Goal: Transaction & Acquisition: Purchase product/service

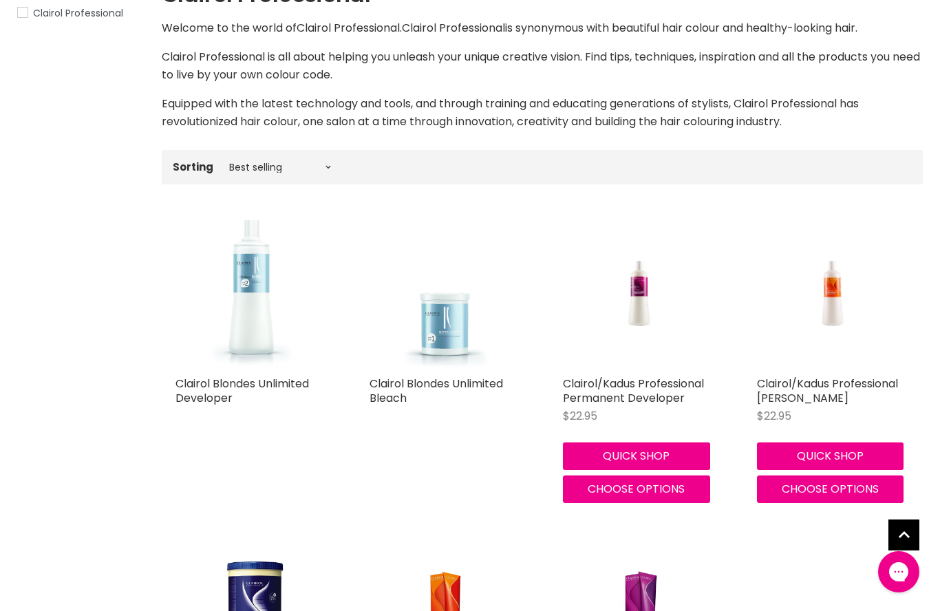
click at [817, 366] on img "Main content" at bounding box center [832, 293] width 101 height 153
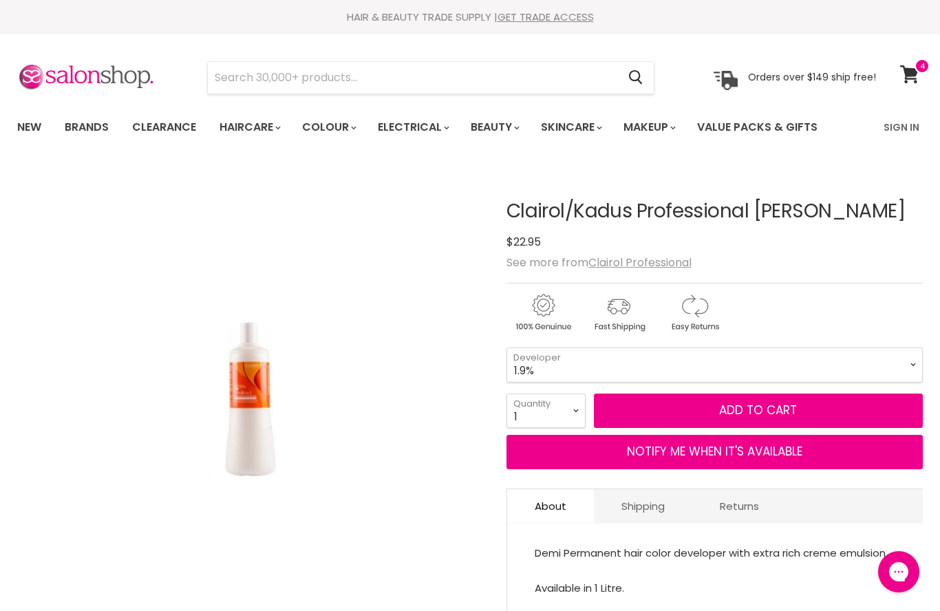
select select "1.9%"
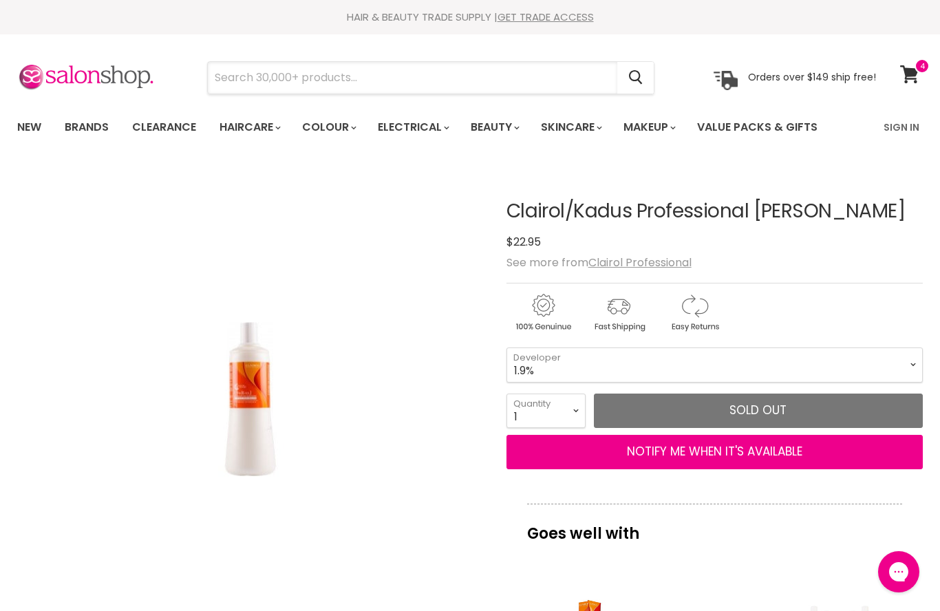
click at [235, 80] on input "Search" at bounding box center [412, 78] width 409 height 32
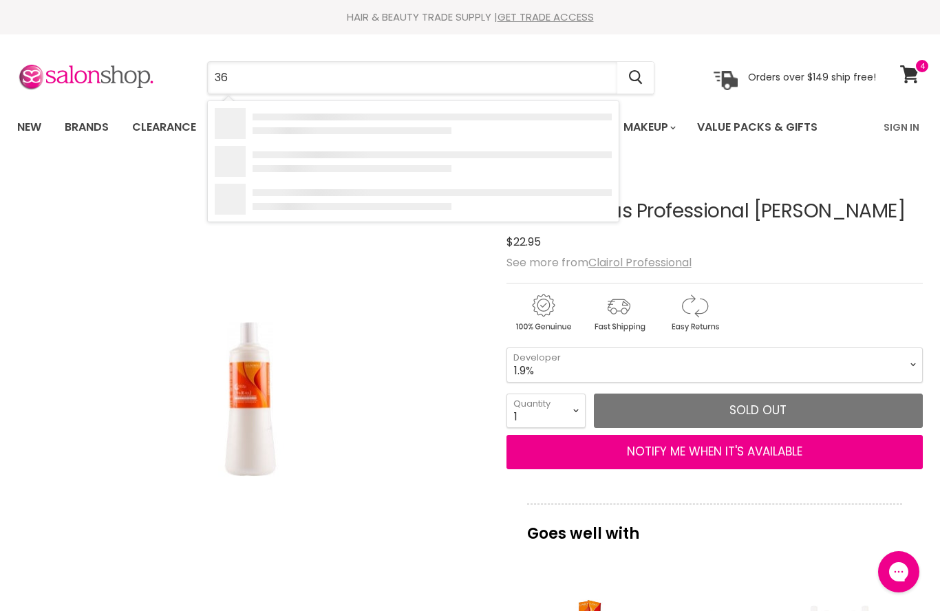
type input "360"
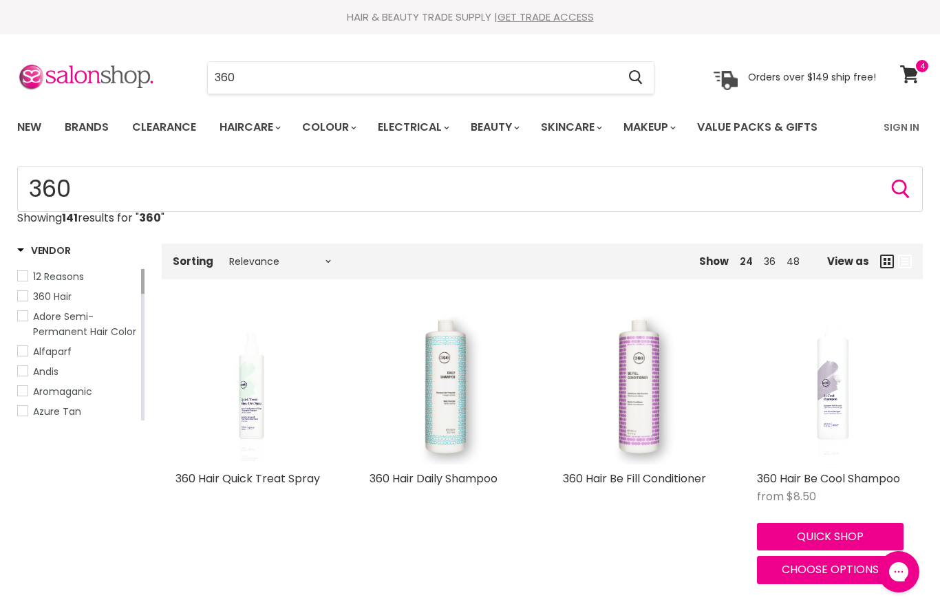
click at [896, 118] on link "Sign In" at bounding box center [901, 127] width 52 height 29
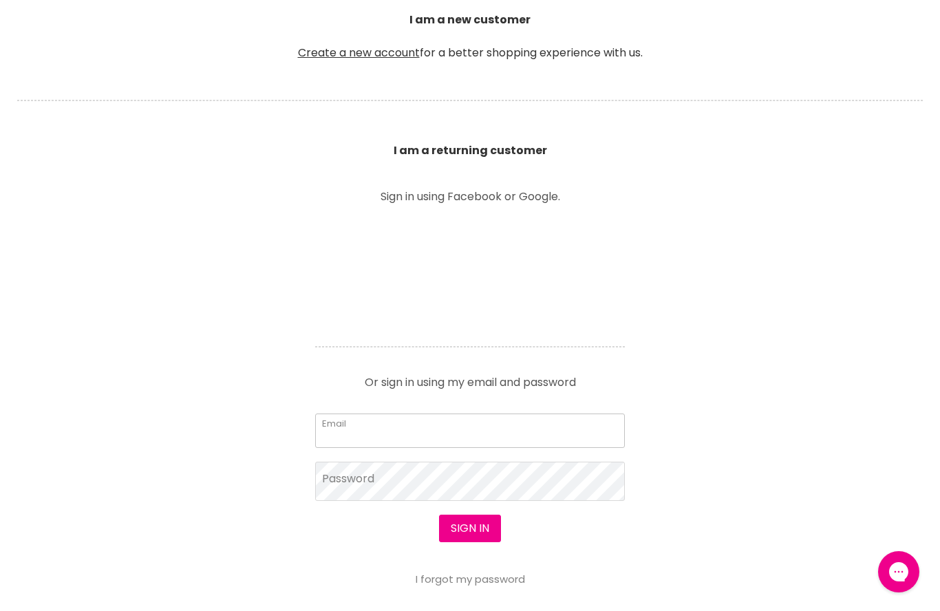
click at [339, 431] on input "Email" at bounding box center [470, 430] width 310 height 34
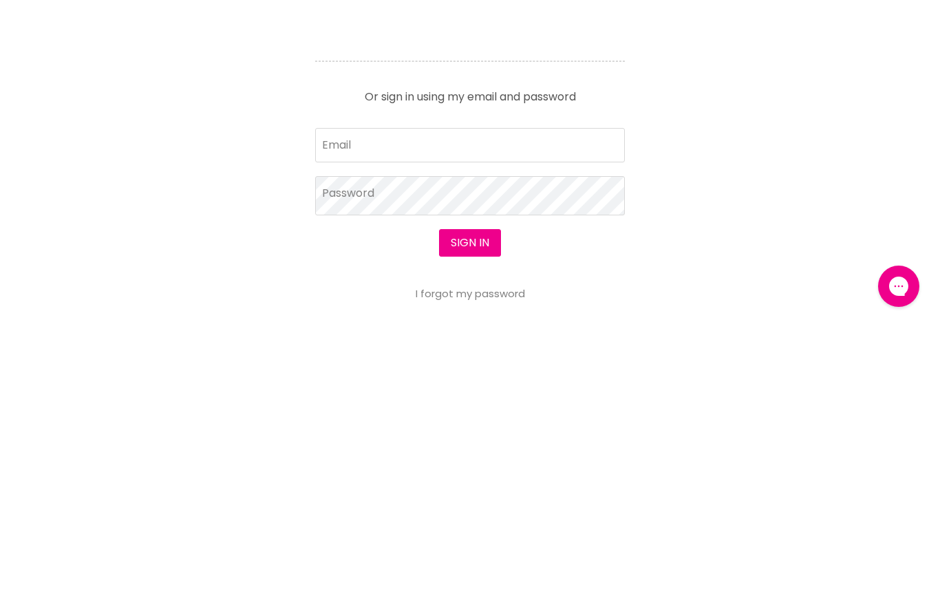
scroll to position [753, 0]
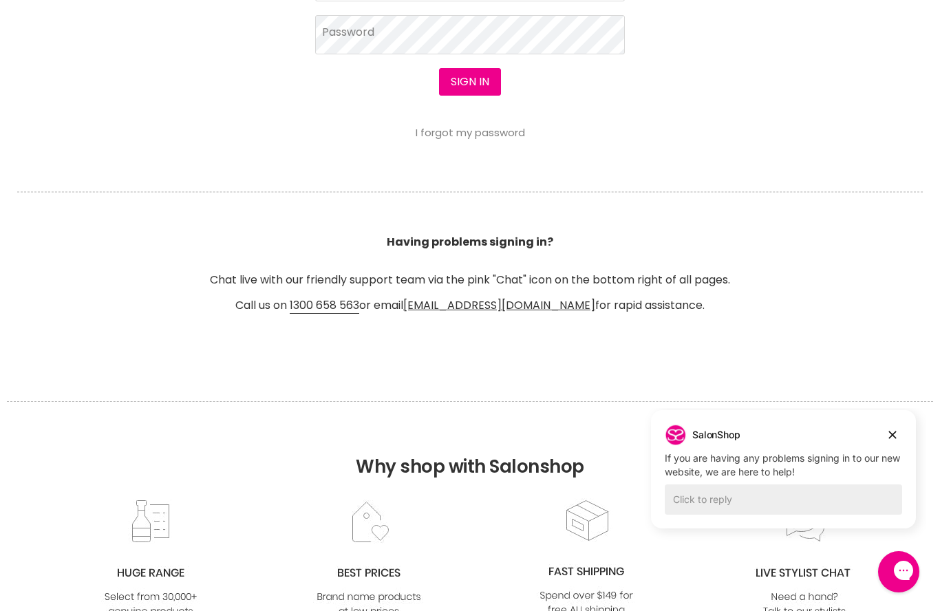
click at [563, 574] on img at bounding box center [585, 558] width 111 height 120
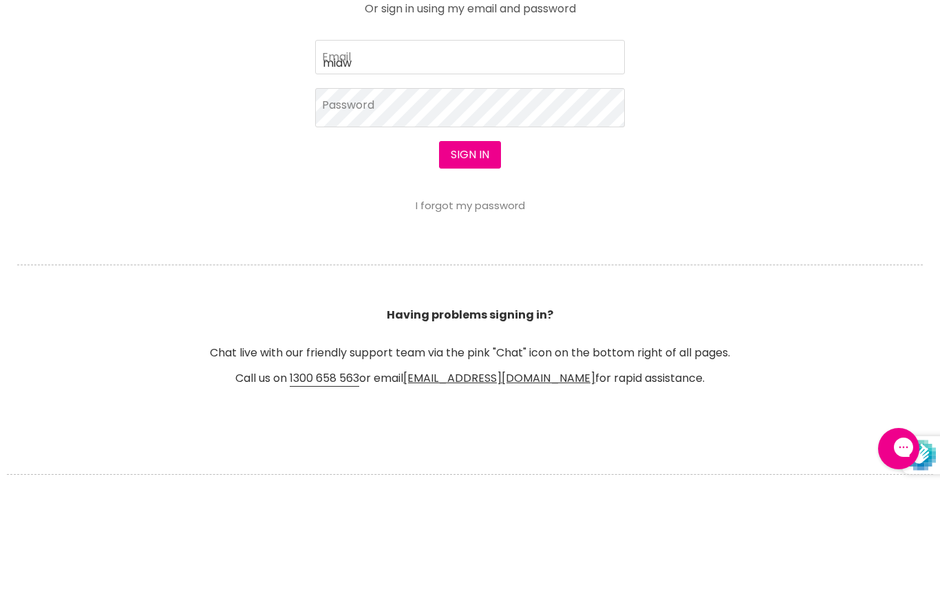
scroll to position [557, 0]
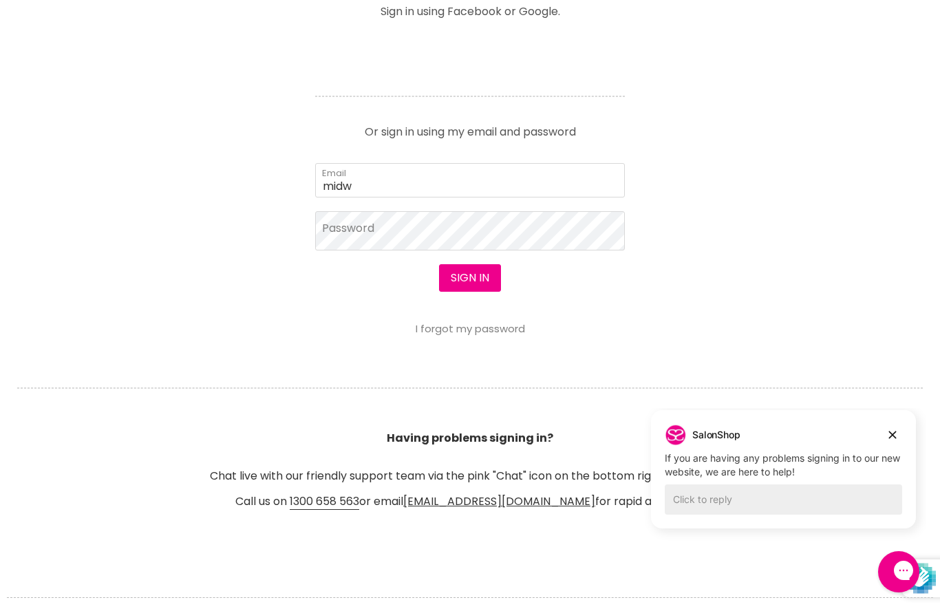
click at [75, 305] on section "Welcome to SalonShop I am a new customer Create a new account for a better shop…" at bounding box center [470, 136] width 940 height 852
click at [373, 182] on input "midw" at bounding box center [470, 180] width 310 height 34
type input "midwayhairandbeauty@hotmail.com"
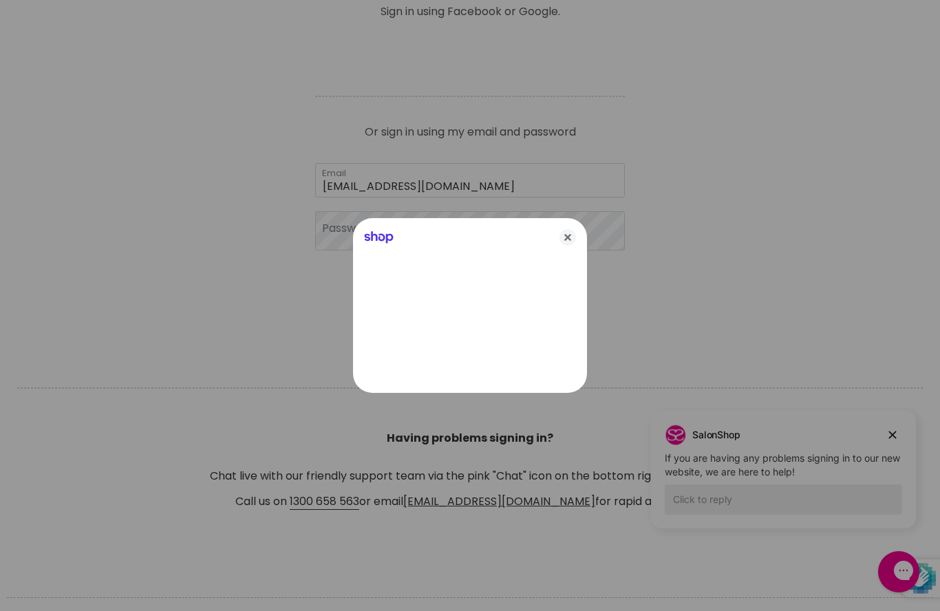
click at [350, 227] on div at bounding box center [470, 305] width 940 height 611
click at [575, 246] on icon "Close" at bounding box center [567, 237] width 17 height 17
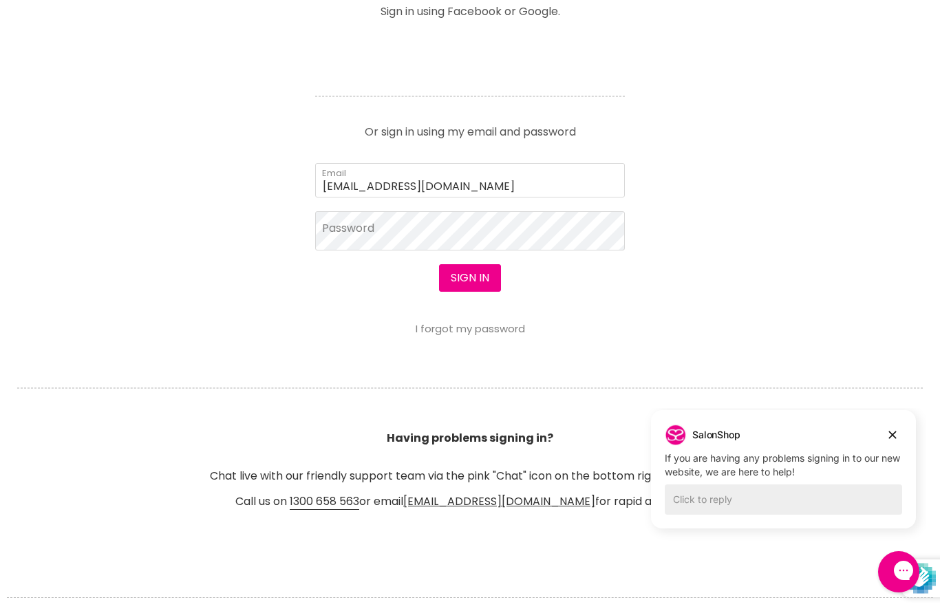
click at [475, 280] on button "Sign in" at bounding box center [470, 278] width 62 height 28
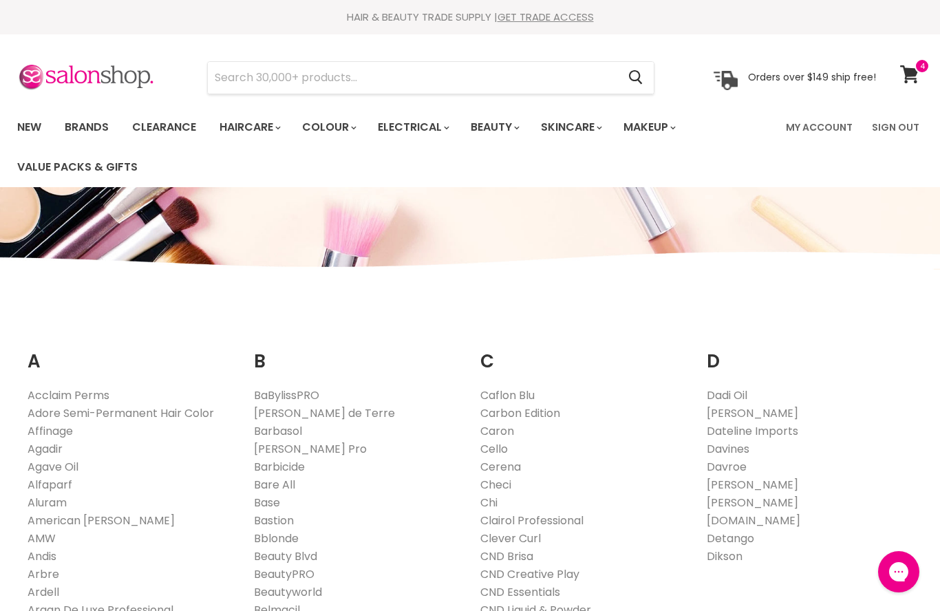
click at [563, 518] on link "Clairol Professional" at bounding box center [531, 520] width 103 height 16
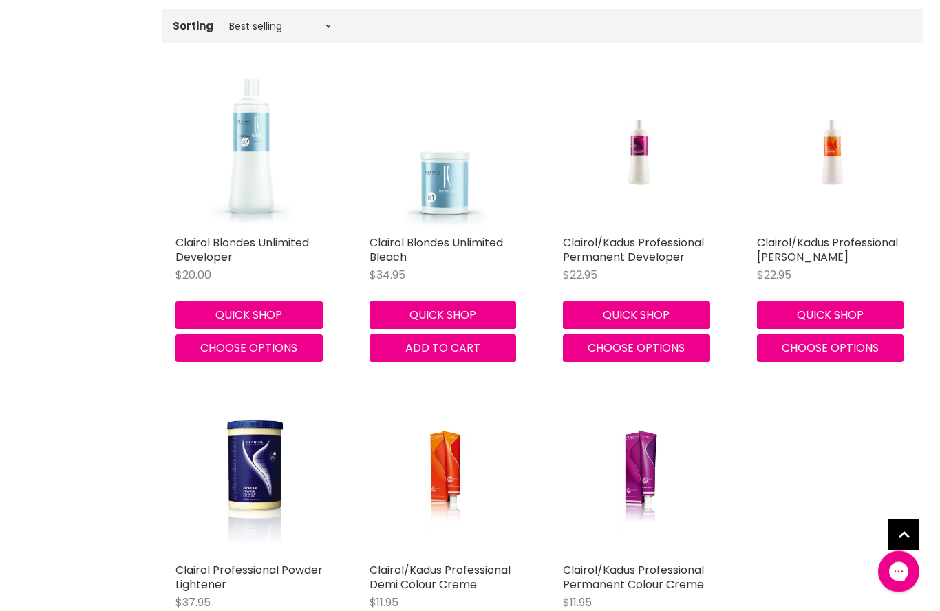
scroll to position [436, 0]
click at [620, 249] on link "Clairol/Kadus Professional Permanent Developer" at bounding box center [633, 250] width 141 height 30
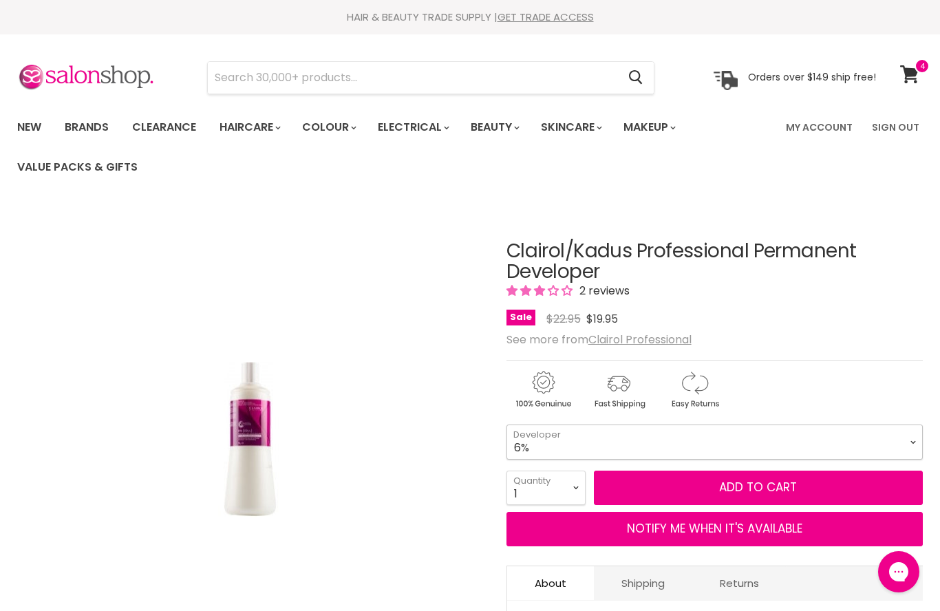
click at [911, 436] on select "6% 9% 12%" at bounding box center [714, 441] width 416 height 34
select select "9%"
click at [915, 440] on select "6% 9% 12%" at bounding box center [714, 441] width 416 height 34
click at [572, 481] on select "1 2 3 4 5 6 7 8 9 10+" at bounding box center [545, 487] width 79 height 34
select select "2"
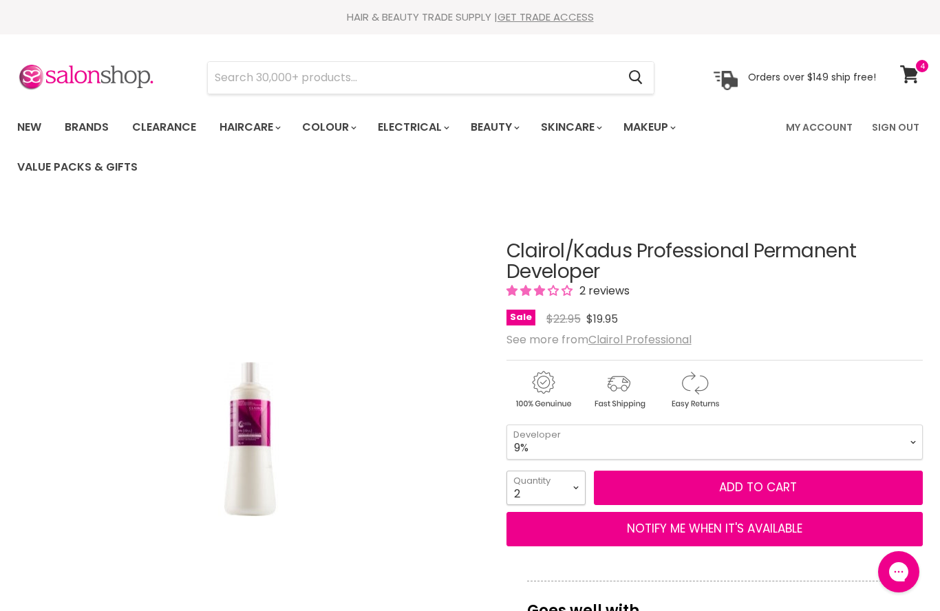
type input "2"
click at [764, 485] on button "Add to cart" at bounding box center [758, 487] width 329 height 34
click at [726, 492] on button "Add to cart" at bounding box center [758, 487] width 329 height 34
click at [649, 529] on button "NOTIFY ME WHEN IT'S AVAILABLE" at bounding box center [714, 529] width 416 height 34
select select "31474918031415"
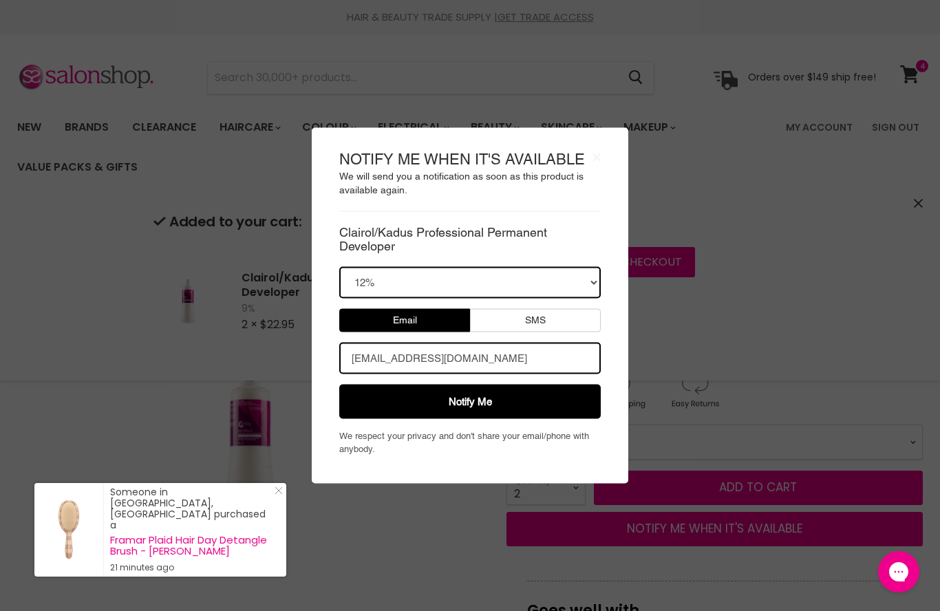
click at [470, 402] on button "Notify Me" at bounding box center [469, 401] width 261 height 34
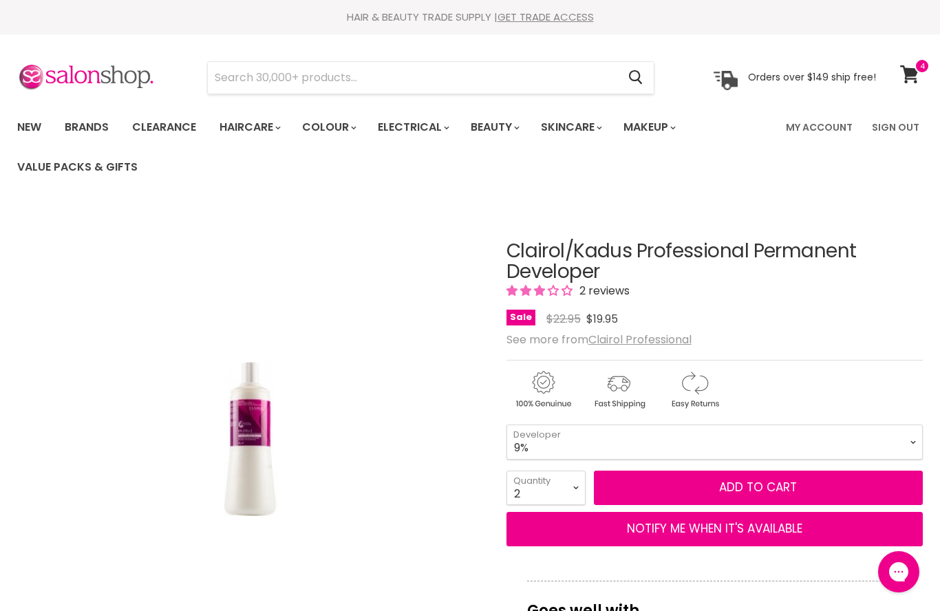
click at [909, 74] on icon at bounding box center [909, 74] width 19 height 18
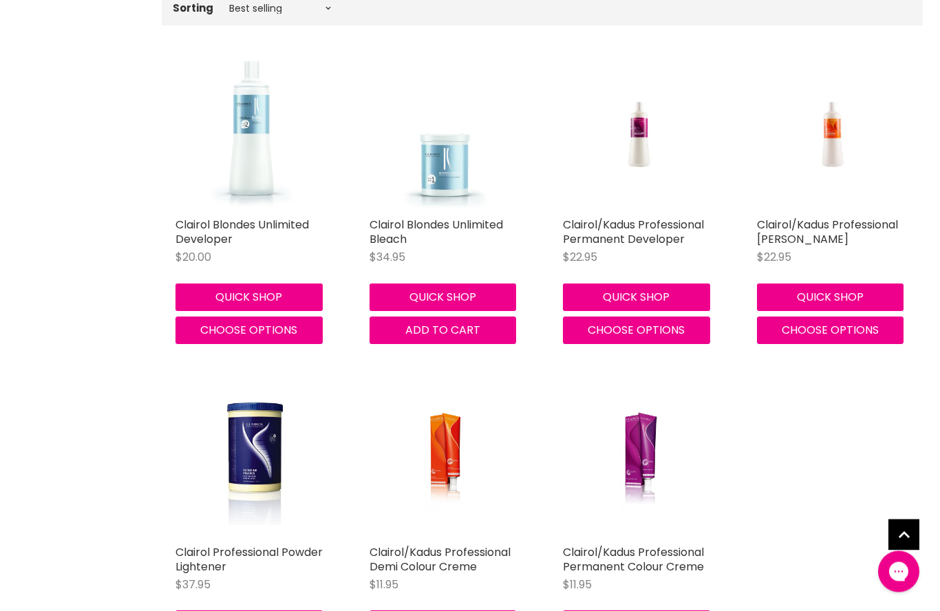
scroll to position [454, 0]
click at [640, 554] on link "Clairol/Kadus Professional Permanent Colour Creme" at bounding box center [633, 559] width 141 height 30
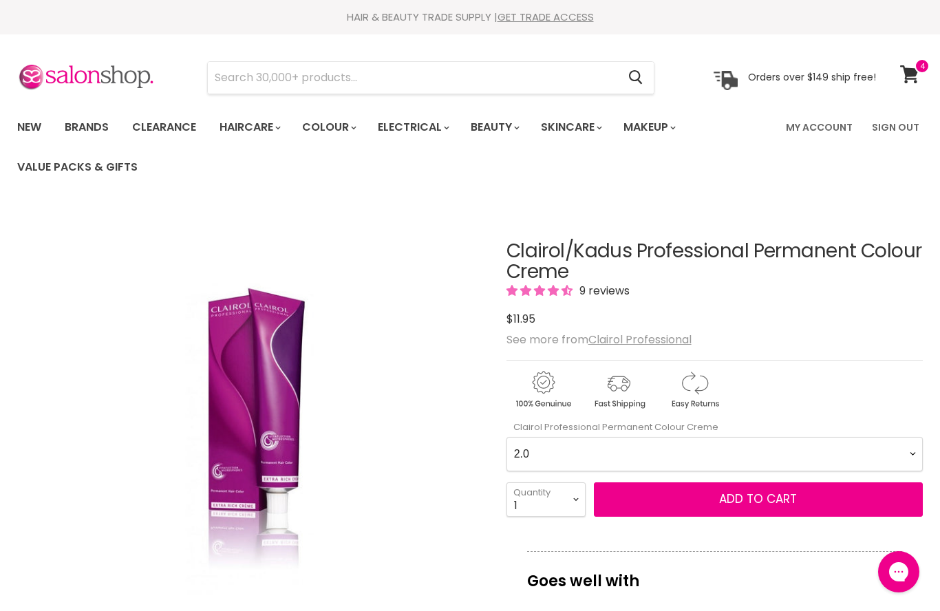
click at [913, 449] on Creme-0-0 "2.0 2.8 3.0 3.6 4.0 4.07 4.65 4.71 4.75 4.77 5.0 5.07 5.1 5.46 5.5 5.6 5.7 5.71…" at bounding box center [714, 454] width 416 height 34
select Creme-0-0 "5.6"
click at [570, 496] on select "1 2 3 4 5 6 7 8 9 10+" at bounding box center [545, 499] width 79 height 34
select select "3"
type input "3"
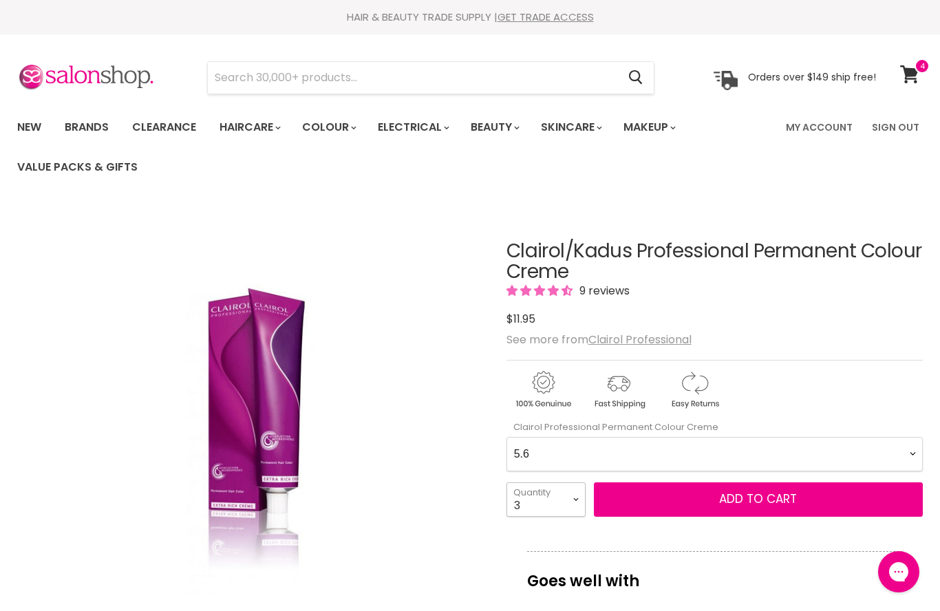
click at [565, 490] on select "1 2 3 4 5 6 7 8 9 10+" at bounding box center [545, 499] width 79 height 34
select select "4"
type input "4"
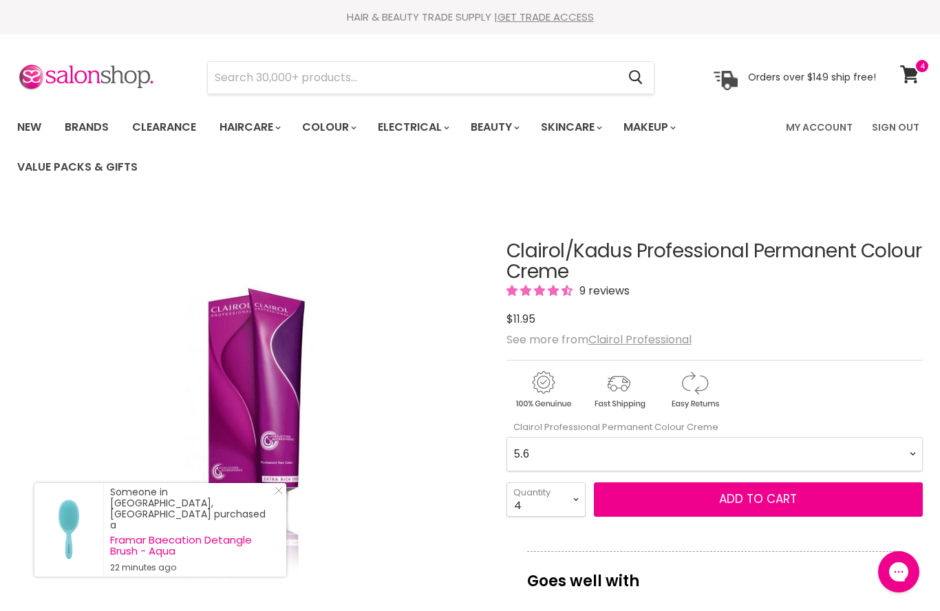
click at [733, 502] on span "Add to cart" at bounding box center [758, 498] width 78 height 17
click at [756, 492] on span "Add to cart" at bounding box center [758, 498] width 78 height 17
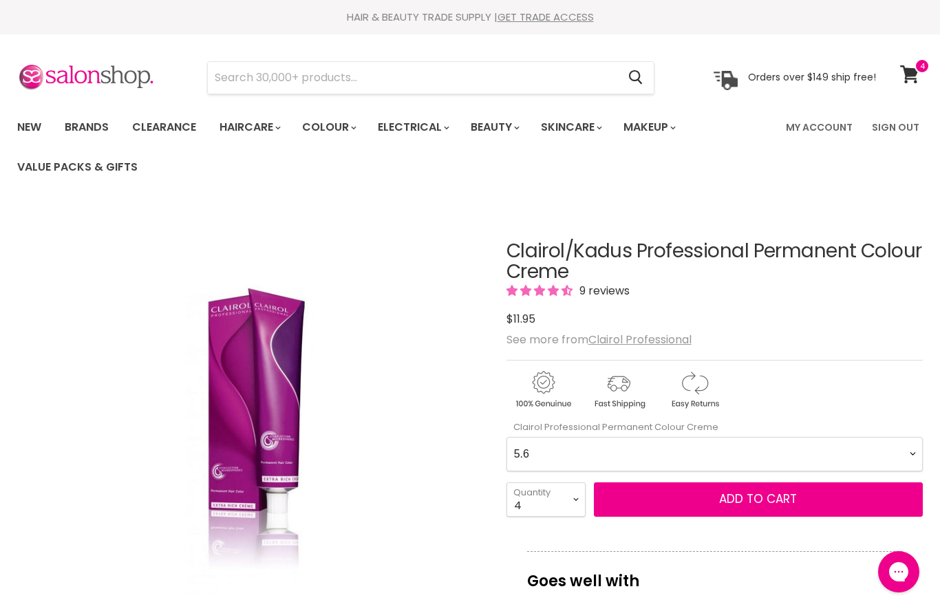
click at [918, 451] on Creme-0-0 "2.0 2.8 3.0 3.6 4.0 4.07 4.65 4.71 4.75 4.77 5.0 5.07 5.1 5.46 5.5 5.6 5.7 5.71…" at bounding box center [714, 454] width 416 height 34
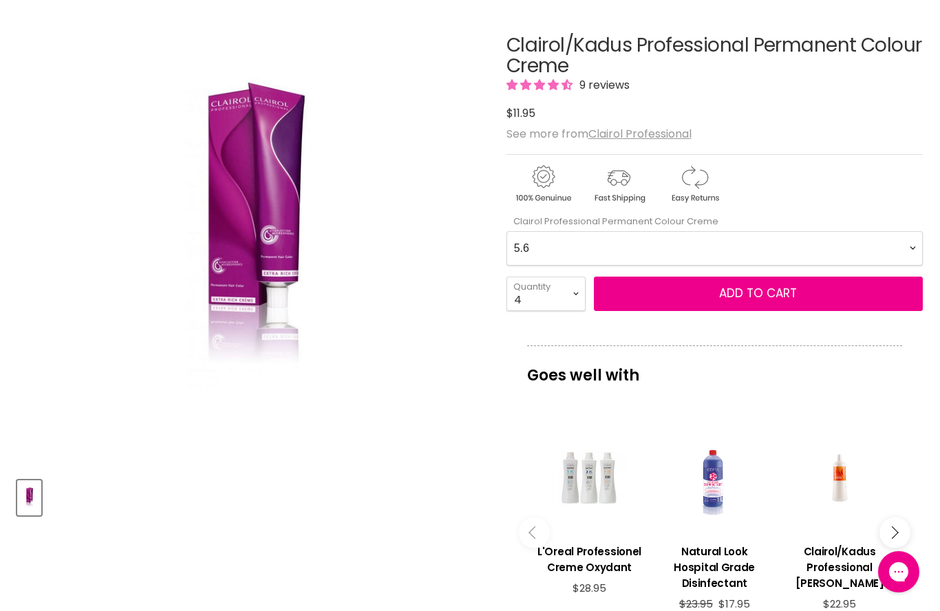
click at [912, 451] on div "Goes well with imageUrl L'Oreal Professionel Creme Oxydant $28.95 imageUrl Natu…" at bounding box center [714, 502] width 416 height 314
click at [898, 236] on Creme-0-0 "2.0 2.8 3.0 3.6 4.0 4.07 4.65 4.71 4.75 4.77 5.0 5.07 5.1 5.46 5.5 5.6 5.7 5.71…" at bounding box center [714, 248] width 416 height 34
click at [733, 292] on span "Add to cart" at bounding box center [758, 293] width 78 height 17
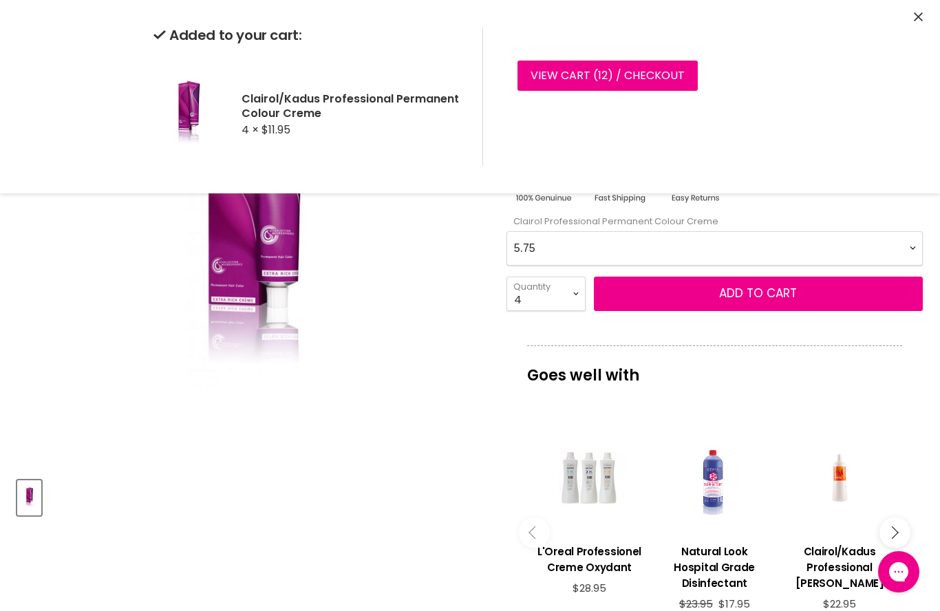
click at [917, 240] on Creme-0-0 "2.0 2.8 3.0 3.6 4.0 4.07 4.65 4.71 4.75 4.77 5.0 5.07 5.1 5.46 5.5 5.6 5.7 5.71…" at bounding box center [714, 248] width 416 height 34
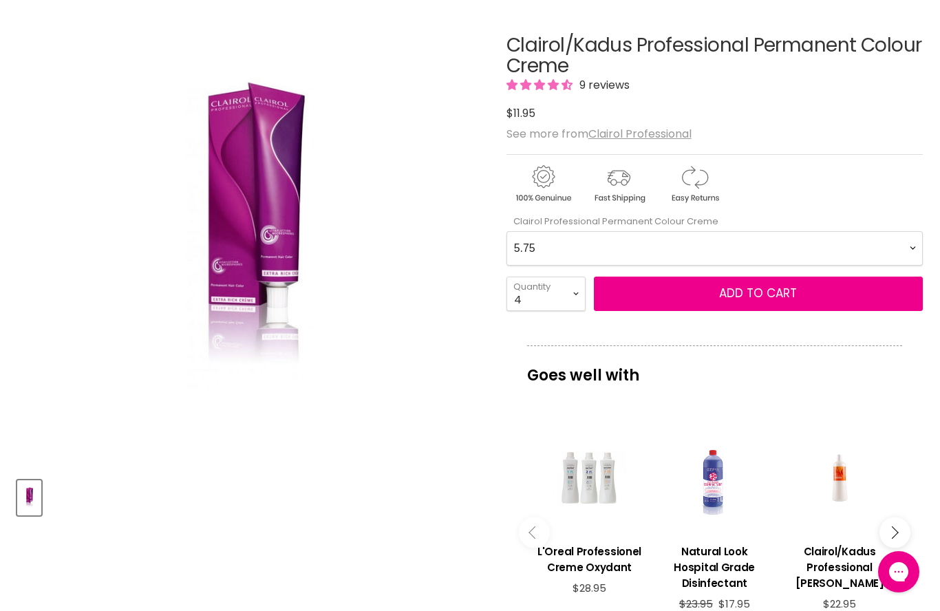
click at [912, 244] on Creme-0-0 "2.0 2.8 3.0 3.6 4.0 4.07 4.65 4.71 4.75 4.77 5.0 5.07 5.1 5.46 5.5 5.6 5.7 5.71…" at bounding box center [714, 248] width 416 height 34
select Creme-0-0 "7.1"
click at [577, 292] on select "1 2 3 4 5 6 7 8 9 10+" at bounding box center [545, 294] width 79 height 34
select select "6"
type input "6"
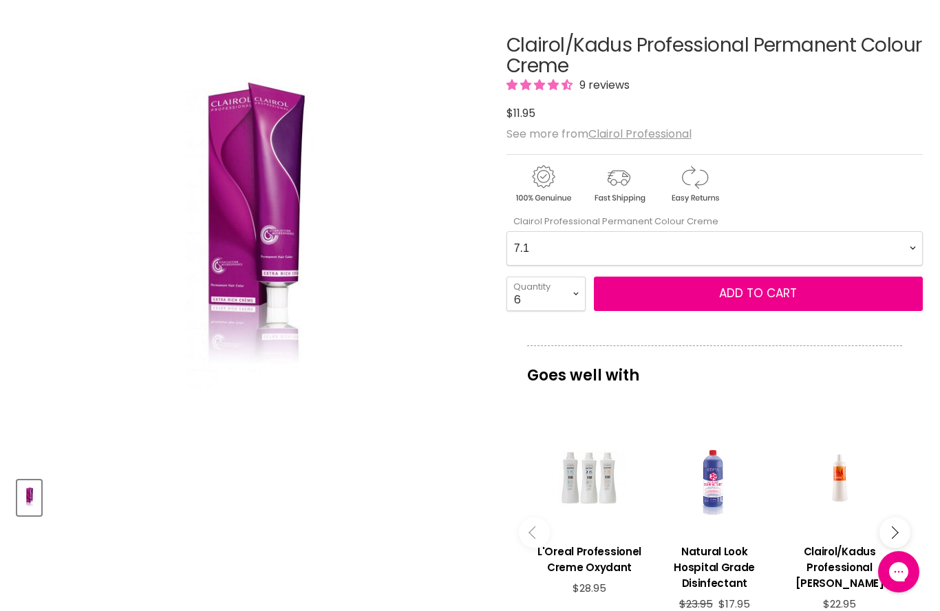
click at [762, 291] on span "Add to cart" at bounding box center [758, 293] width 78 height 17
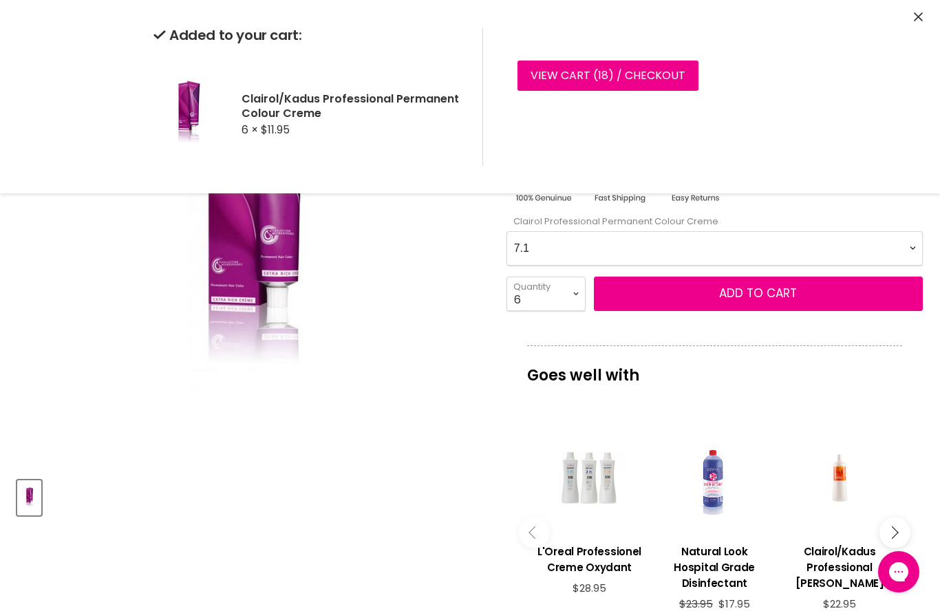
click at [913, 246] on Creme-0-0 "2.0 2.8 3.0 3.6 4.0 4.07 4.65 4.71 4.75 4.77 5.0 5.07 5.1 5.46 5.5 5.6 5.7 5.71…" at bounding box center [714, 248] width 416 height 34
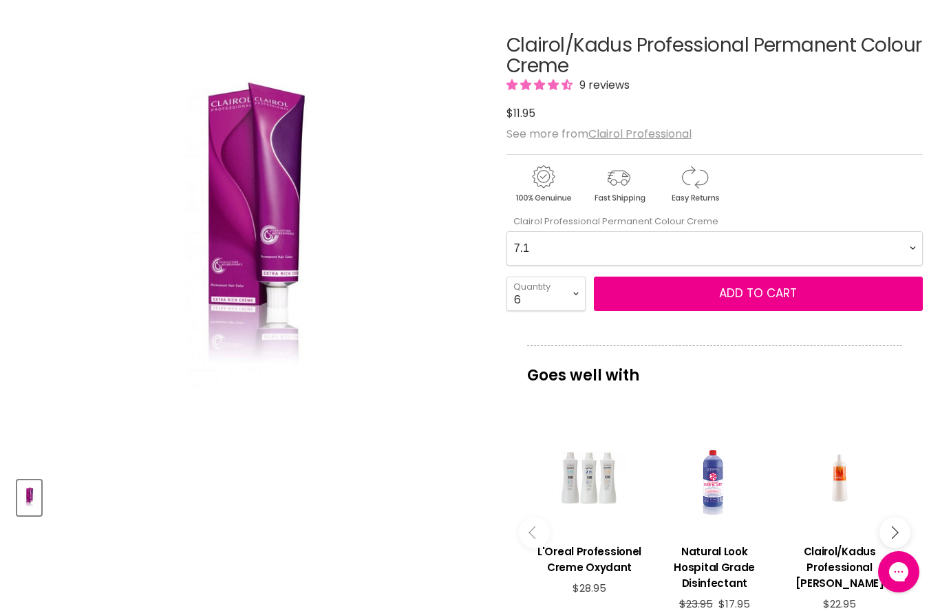
click at [909, 238] on Creme-0-0 "2.0 2.8 3.0 3.6 4.0 4.07 4.65 4.71 4.75 4.77 5.0 5.07 5.1 5.46 5.5 5.6 5.7 5.71…" at bounding box center [714, 248] width 416 height 34
select Creme-0-0 "7.0"
click at [576, 278] on select "1 2 3 4 5 6 7 8 9 10+" at bounding box center [545, 294] width 79 height 34
select select "10+"
type input "10"
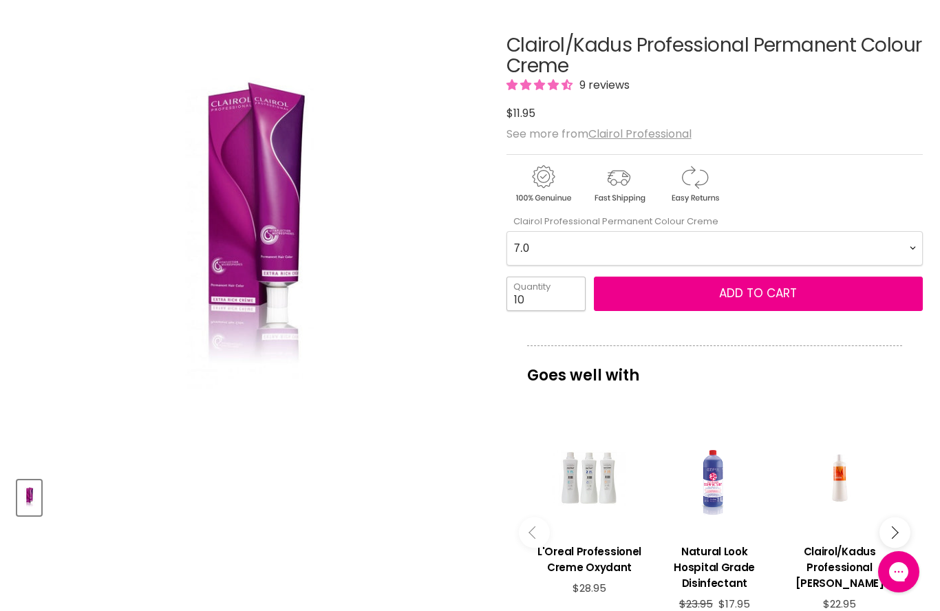
scroll to position [205, 0]
click at [756, 292] on span "Add to cart" at bounding box center [758, 293] width 78 height 17
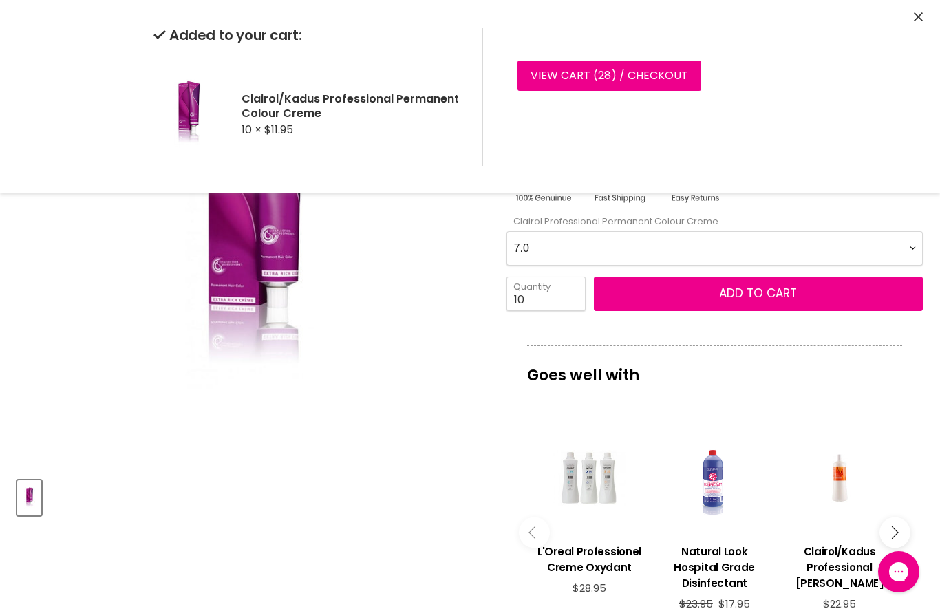
click at [903, 234] on Creme-0-0 "2.0 2.8 3.0 3.6 4.0 4.07 4.65 4.71 4.75 4.77 5.0 5.07 5.1 5.46 5.5 5.6 5.7 5.71…" at bounding box center [714, 248] width 416 height 34
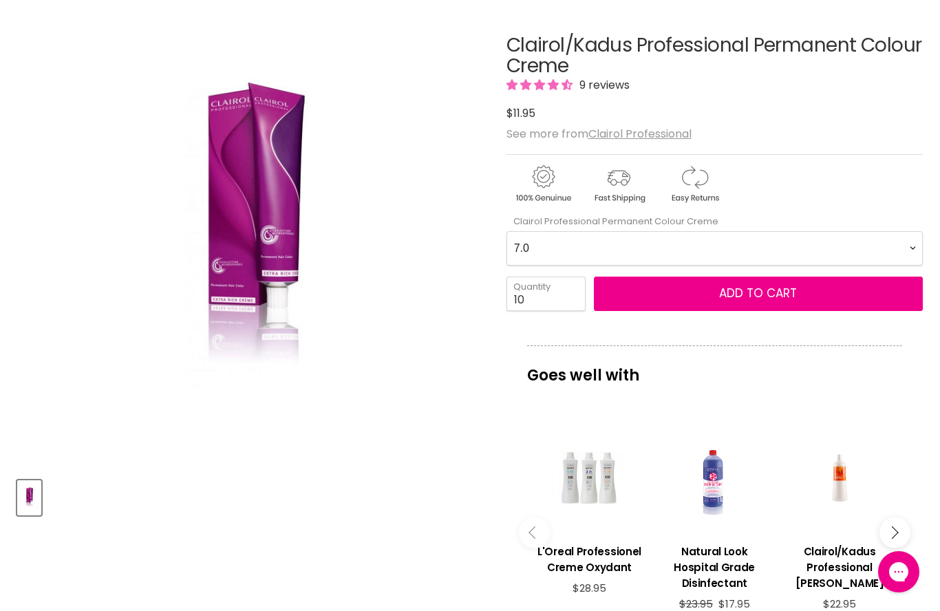
click at [915, 240] on Creme-0-0 "2.0 2.8 3.0 3.6 4.0 4.07 4.65 4.71 4.75 4.77 5.0 5.07 5.1 5.46 5.5 5.6 5.7 5.71…" at bounding box center [714, 248] width 416 height 34
select Creme-0-0 "8.38"
click at [548, 295] on input "10" at bounding box center [545, 294] width 79 height 34
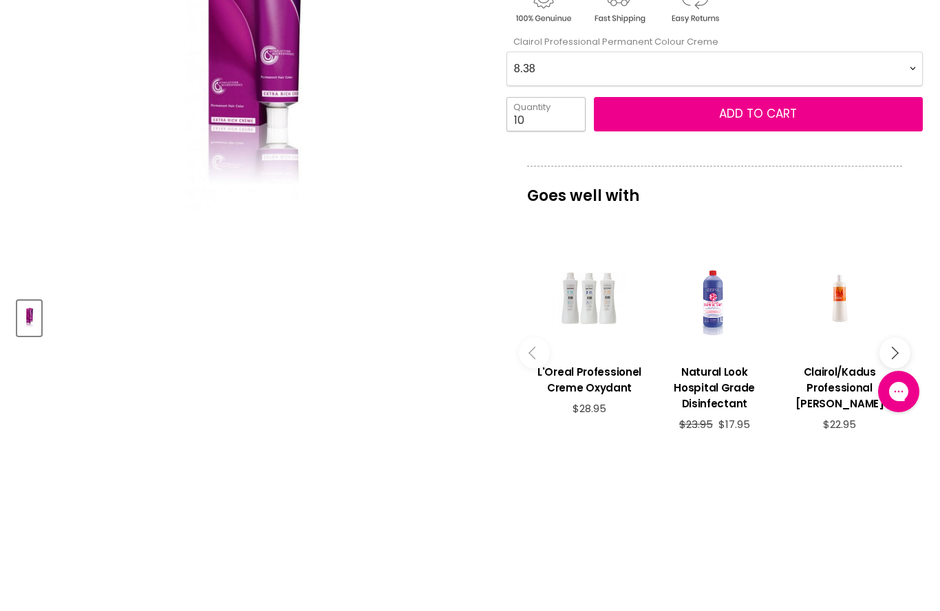
type input "1"
type input "3"
click at [702, 277] on button "Add to cart" at bounding box center [758, 294] width 329 height 34
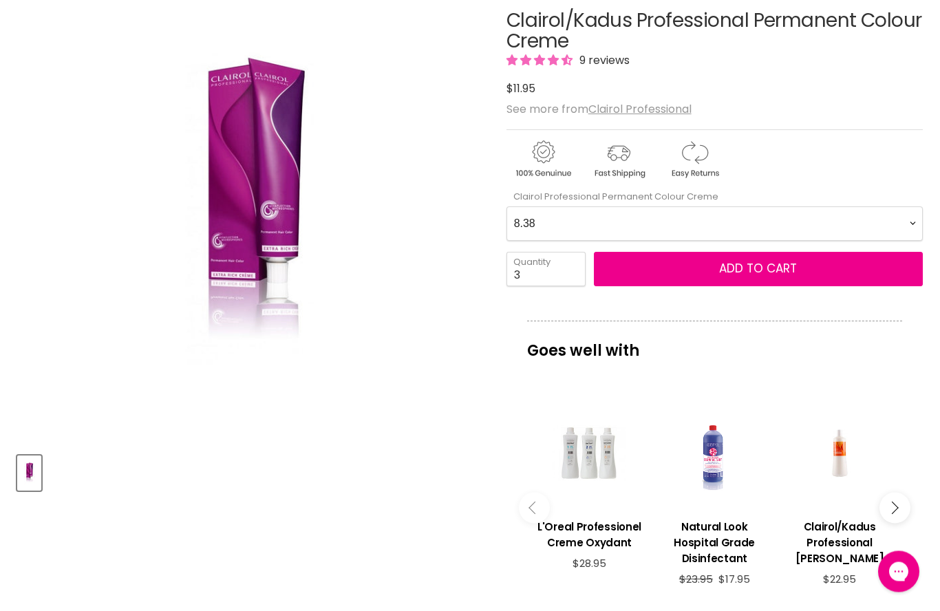
click at [911, 219] on Creme-0-0 "2.0 2.8 3.0 3.6 4.0 4.07 4.65 4.71 4.75 4.77 5.0 5.07 5.1 5.46 5.5 5.6 5.7 5.71…" at bounding box center [714, 224] width 416 height 34
click at [722, 266] on span "Add to cart" at bounding box center [758, 268] width 78 height 17
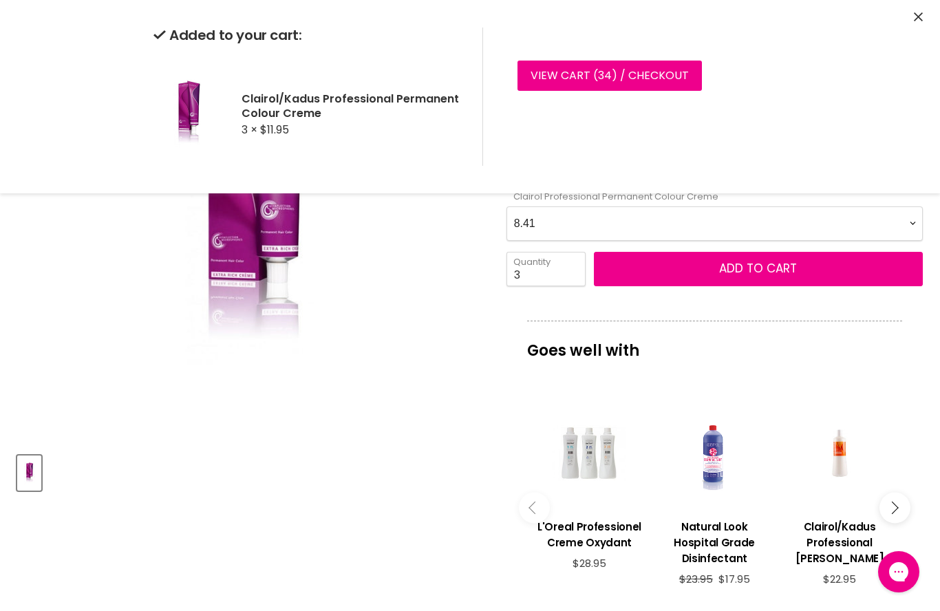
click at [914, 214] on Creme-0-0 "2.0 2.8 3.0 3.6 4.0 4.07 4.65 4.71 4.75 4.77 5.0 5.07 5.1 5.46 5.5 5.6 5.7 5.71…" at bounding box center [714, 223] width 416 height 34
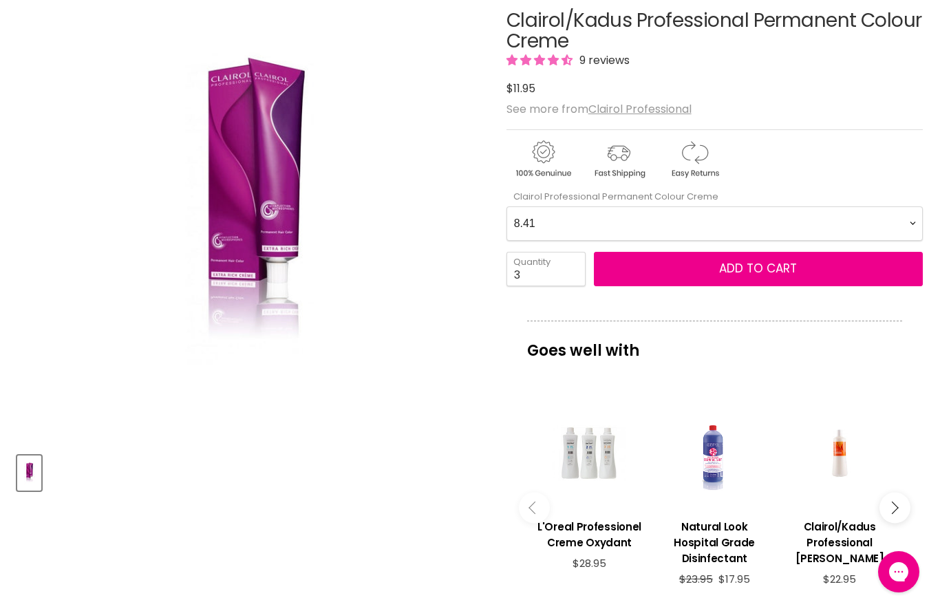
click at [915, 219] on Creme-0-0 "2.0 2.8 3.0 3.6 4.0 4.07 4.65 4.71 4.75 4.77 5.0 5.07 5.1 5.46 5.5 5.6 5.7 5.71…" at bounding box center [714, 223] width 416 height 34
select Creme-0-0 "9.0"
click at [777, 270] on span "Add to cart" at bounding box center [758, 268] width 78 height 17
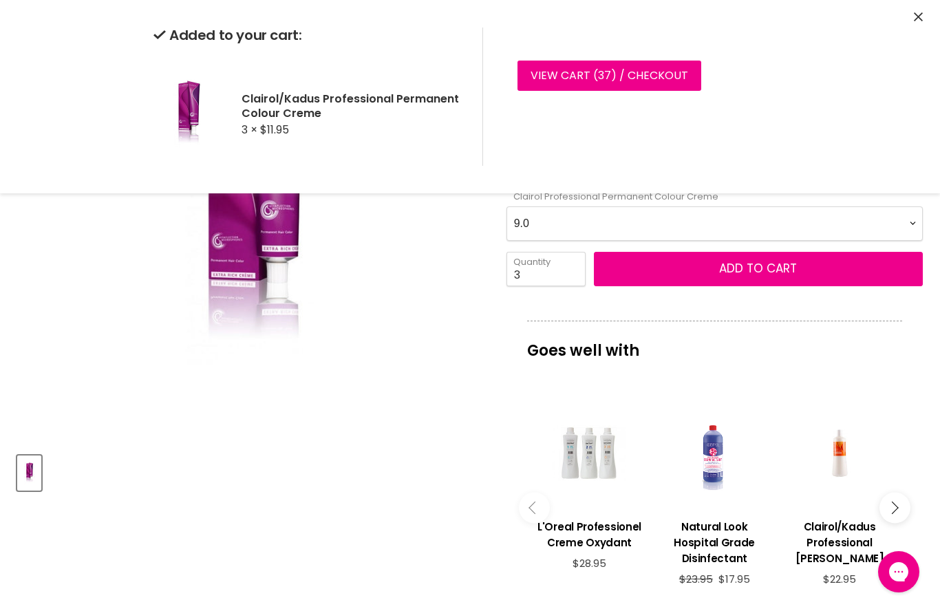
click at [406, 253] on img "Clairol/Kadus Professional Permanent Colour Creme image. Click or Scroll to Zoo…" at bounding box center [250, 208] width 311 height 466
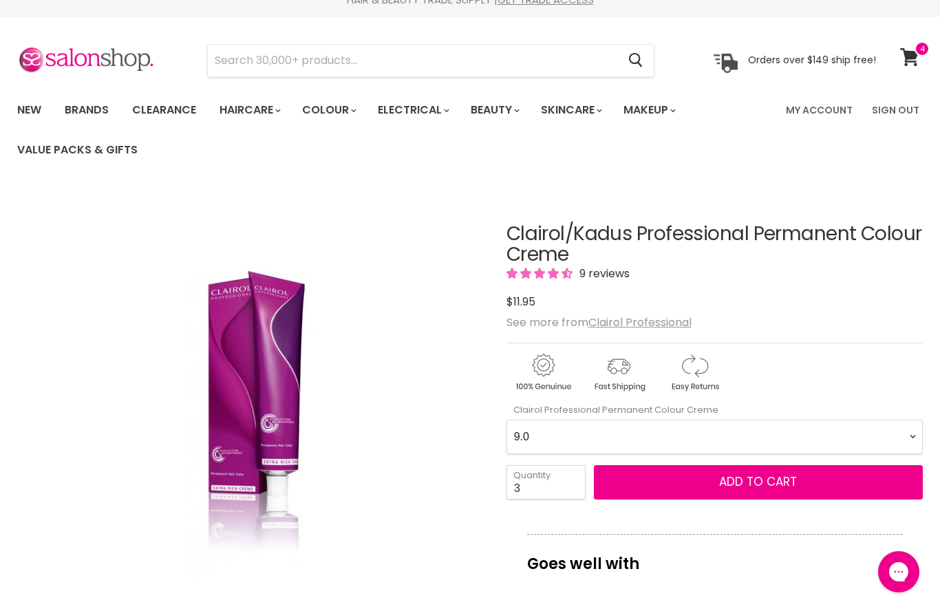
scroll to position [0, 0]
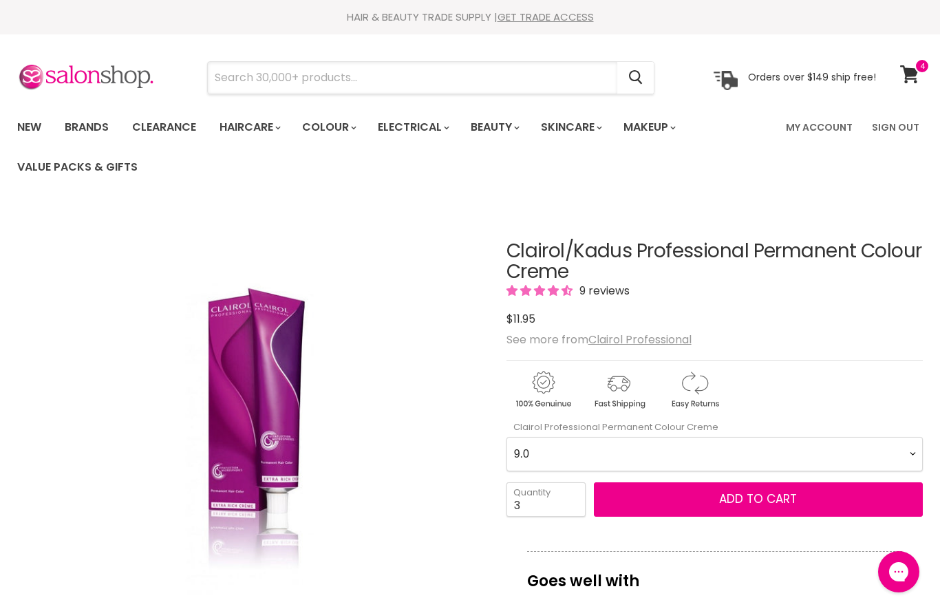
click at [261, 72] on input "Search" at bounding box center [412, 78] width 409 height 32
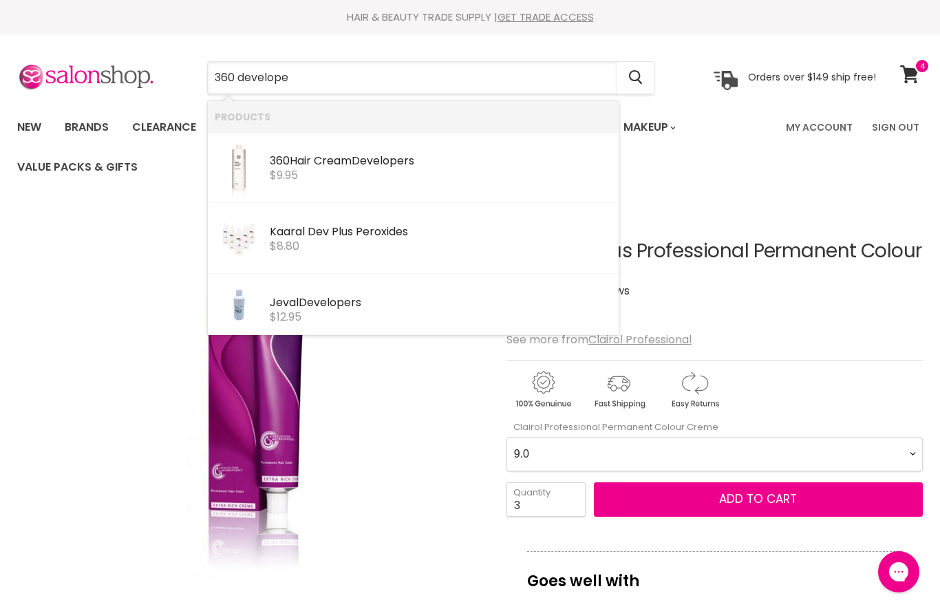
type input "360 developer"
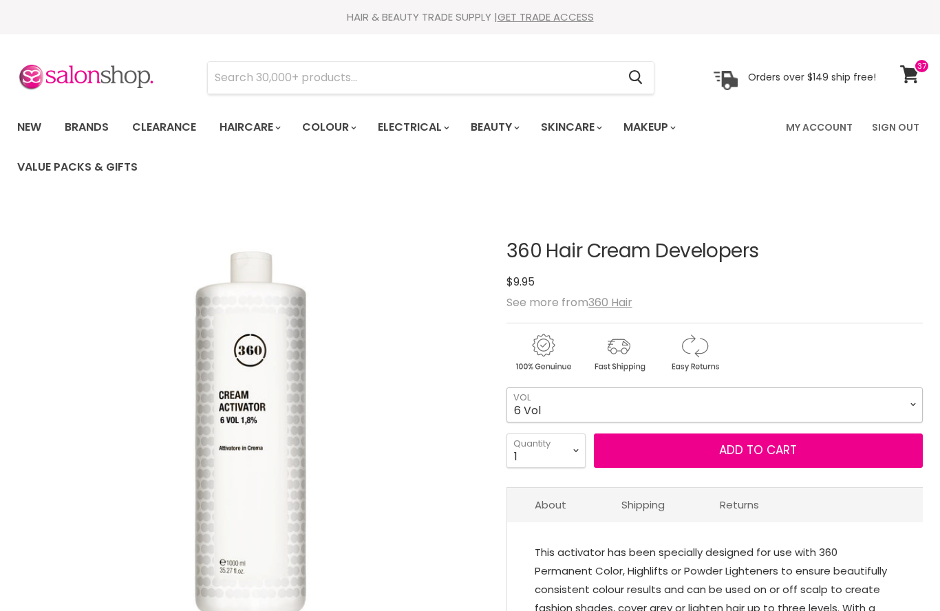
click at [916, 403] on select "6 Vol 10 Vol 20 Vol 30 Vol 40 Vol" at bounding box center [714, 404] width 416 height 34
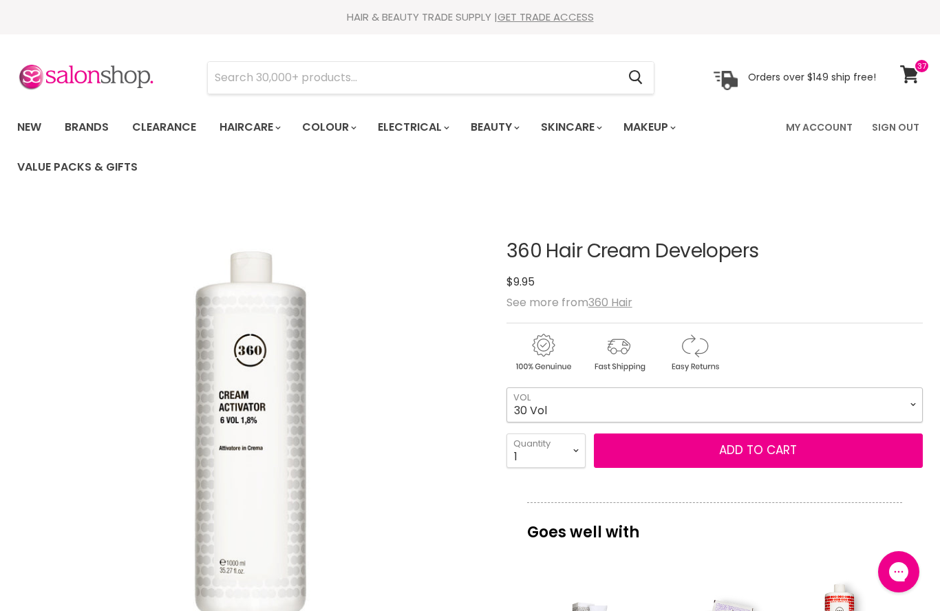
select select "30 Vol"
click at [567, 452] on select "1 2 3 4 5 6 7 8 9 10+" at bounding box center [545, 450] width 79 height 34
select select "3"
type input "3"
click at [719, 455] on button "Add to cart" at bounding box center [758, 450] width 329 height 34
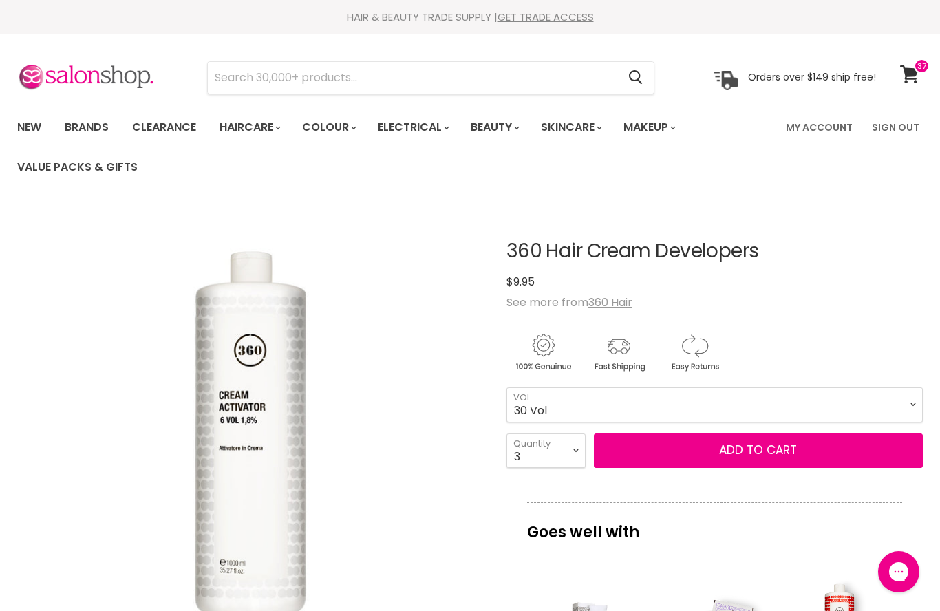
click at [907, 67] on icon at bounding box center [909, 74] width 19 height 18
click at [733, 450] on button "Add to cart" at bounding box center [758, 450] width 329 height 34
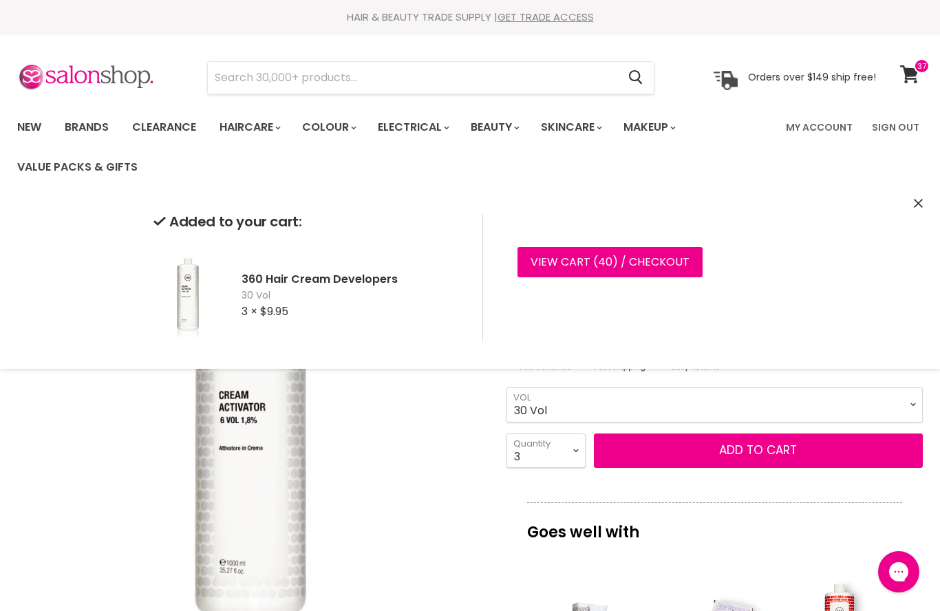
click at [911, 401] on select "6 Vol 10 Vol 20 Vol 30 Vol 40 Vol" at bounding box center [714, 404] width 416 height 34
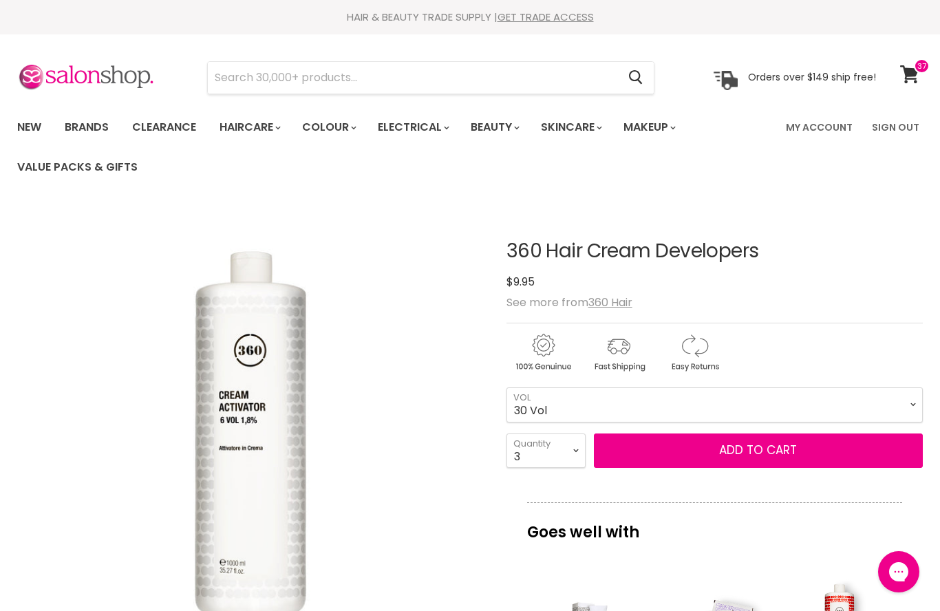
scroll to position [206, 0]
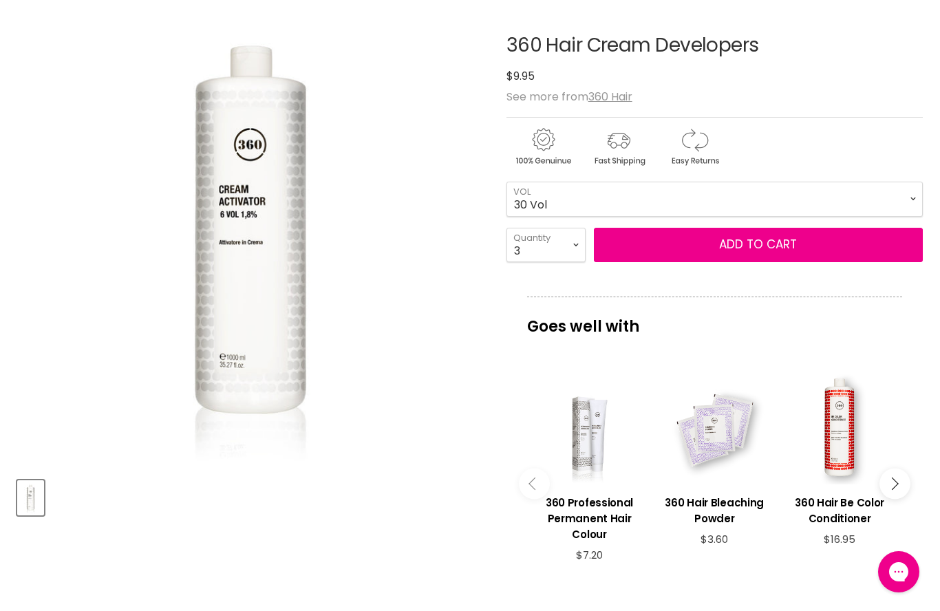
click at [915, 402] on div "Goes well with imageUrl 360 Professional Permanent Hair Colour $7.20 imageUrl 3…" at bounding box center [714, 453] width 416 height 314
click at [913, 197] on select "6 Vol 10 Vol 20 Vol 30 Vol 40 Vol" at bounding box center [714, 199] width 416 height 34
select select "6 Vol"
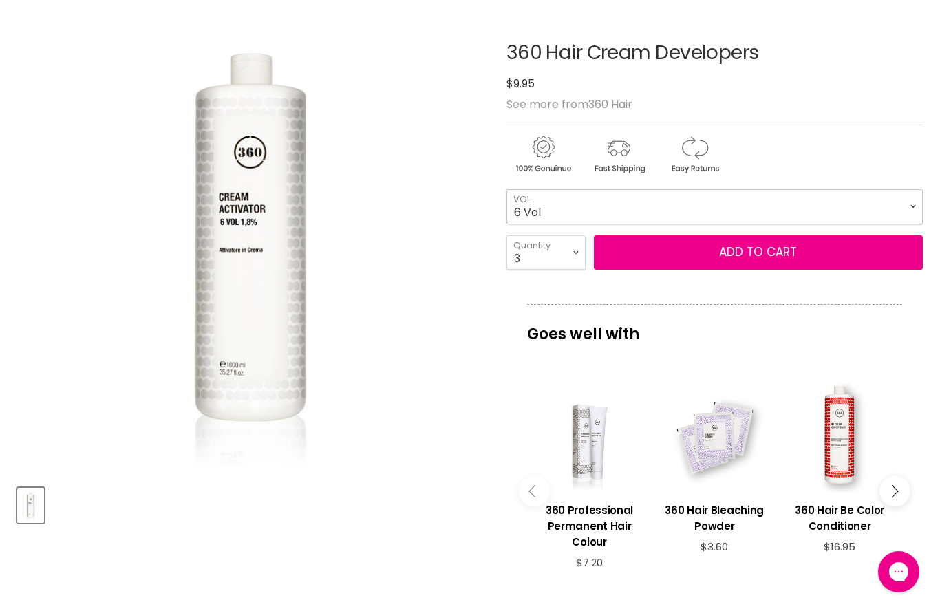
scroll to position [194, 0]
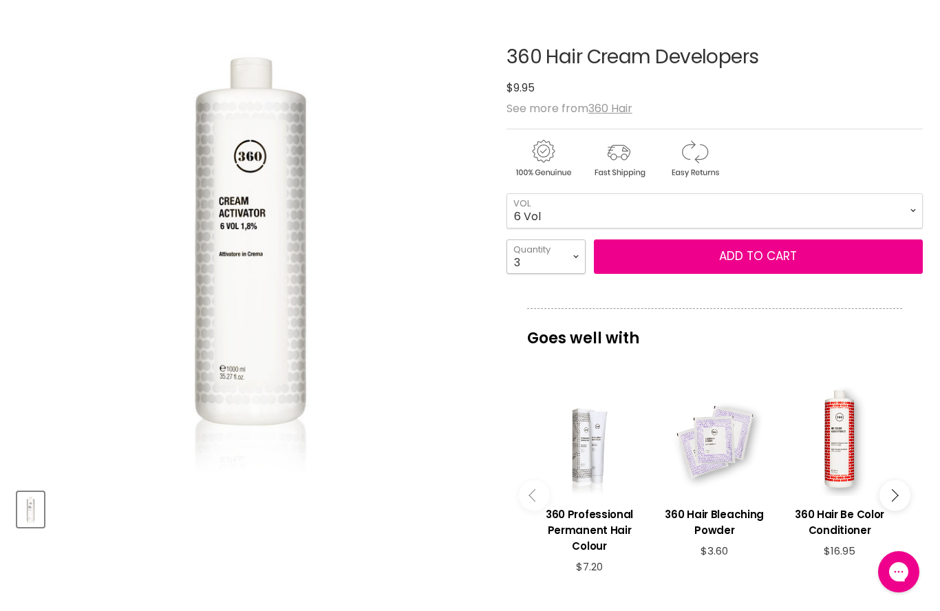
click at [571, 250] on select "1 2 3 4 5 6 7 8 9 10+" at bounding box center [545, 256] width 79 height 34
select select "2"
type input "2"
click at [737, 264] on button "Add to cart" at bounding box center [758, 256] width 329 height 34
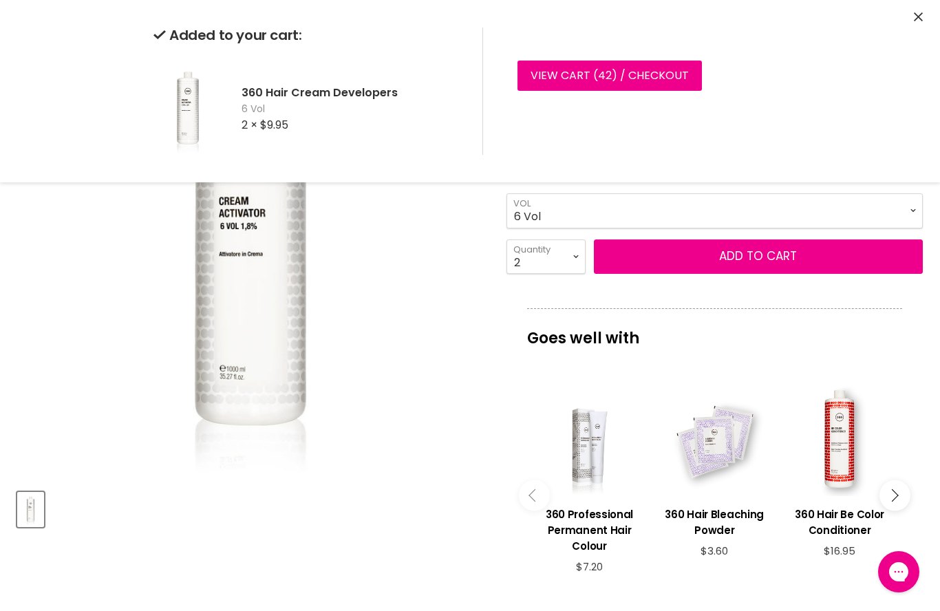
click at [391, 307] on img "360 Hair Cream Developers image. Click or Scroll to Zoom." at bounding box center [250, 245] width 349 height 466
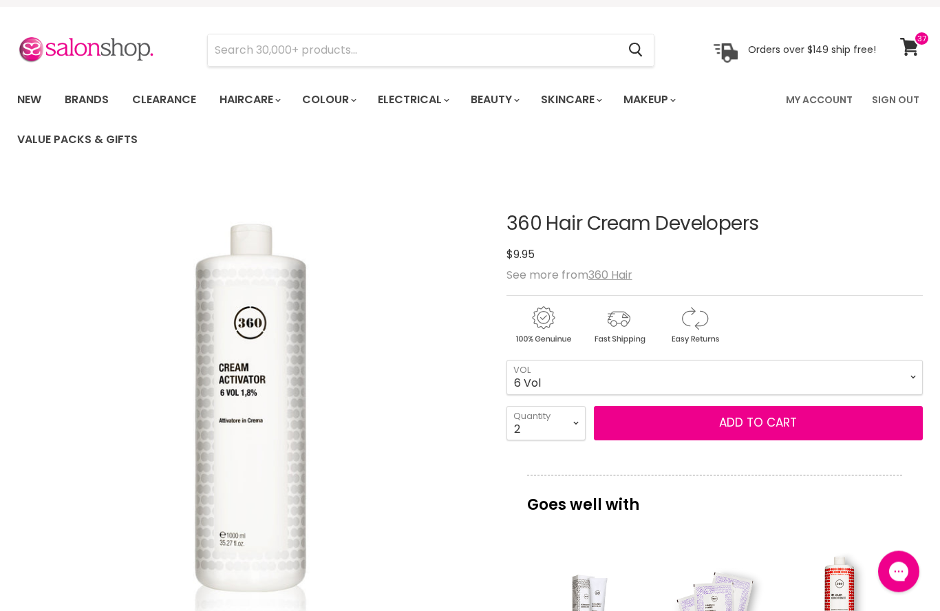
scroll to position [0, 0]
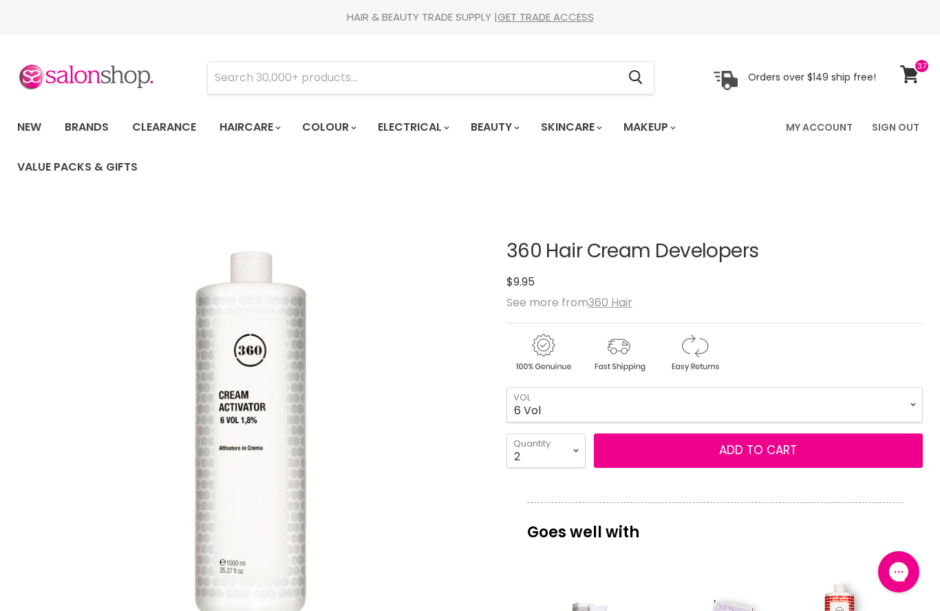
click at [910, 60] on link "View cart" at bounding box center [911, 74] width 36 height 32
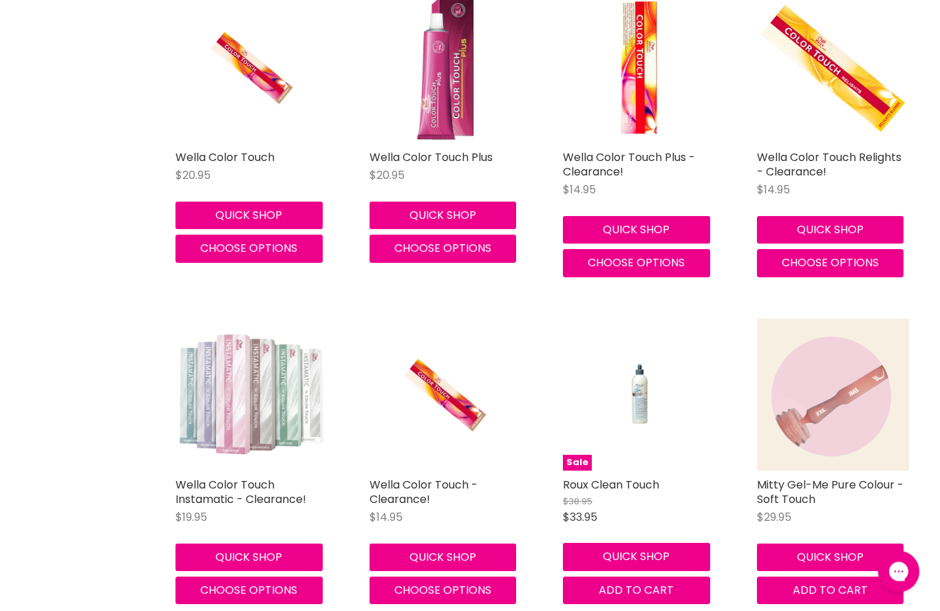
scroll to position [2069, 0]
click at [246, 80] on img "Main content" at bounding box center [251, 67] width 101 height 153
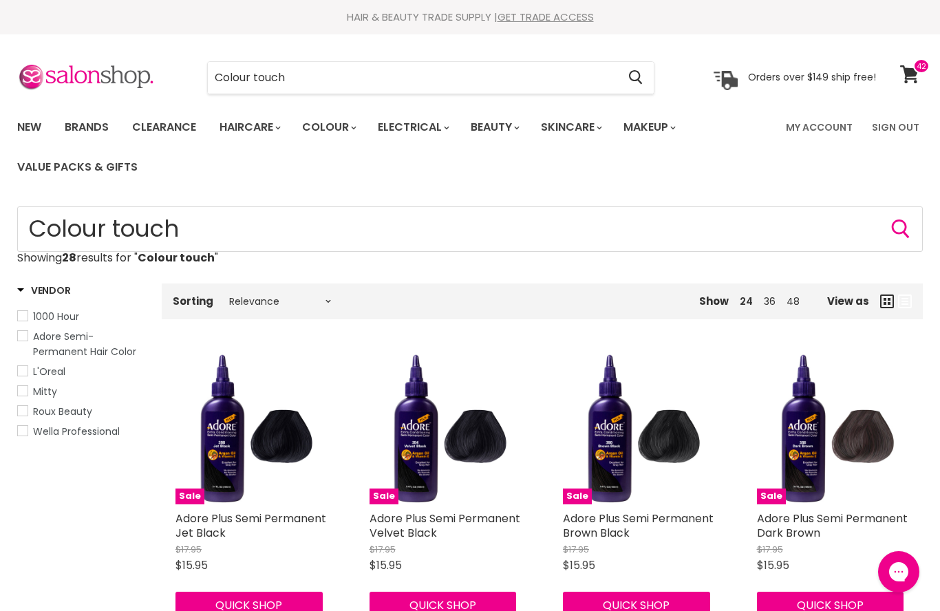
click at [913, 76] on icon at bounding box center [909, 74] width 19 height 18
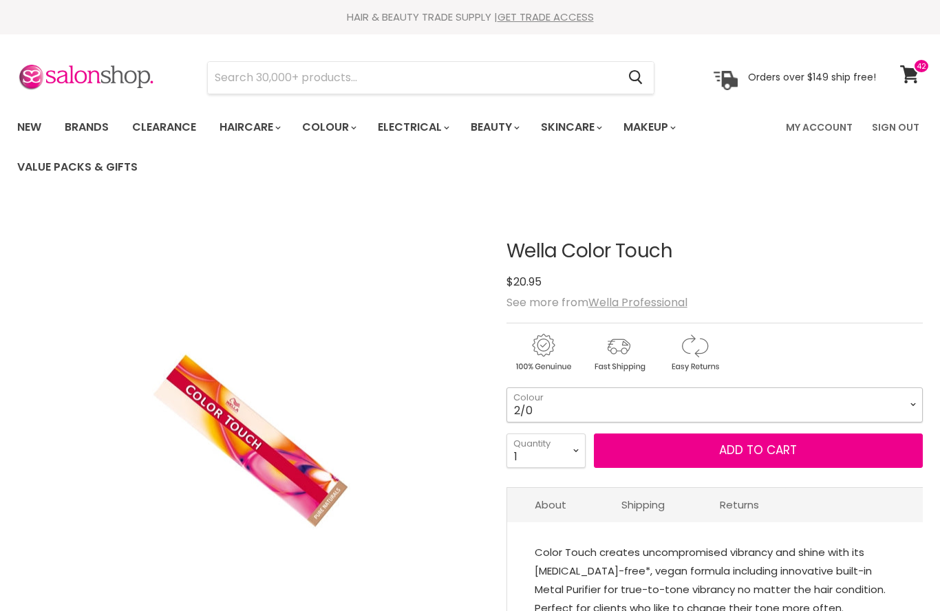
click at [915, 402] on select "2/0 2/8 3/0 3/66 3/68 4/0 4/5 4/6 44/65 4/71 4/77 5/0 5/1 5/3 5/4" at bounding box center [714, 404] width 416 height 34
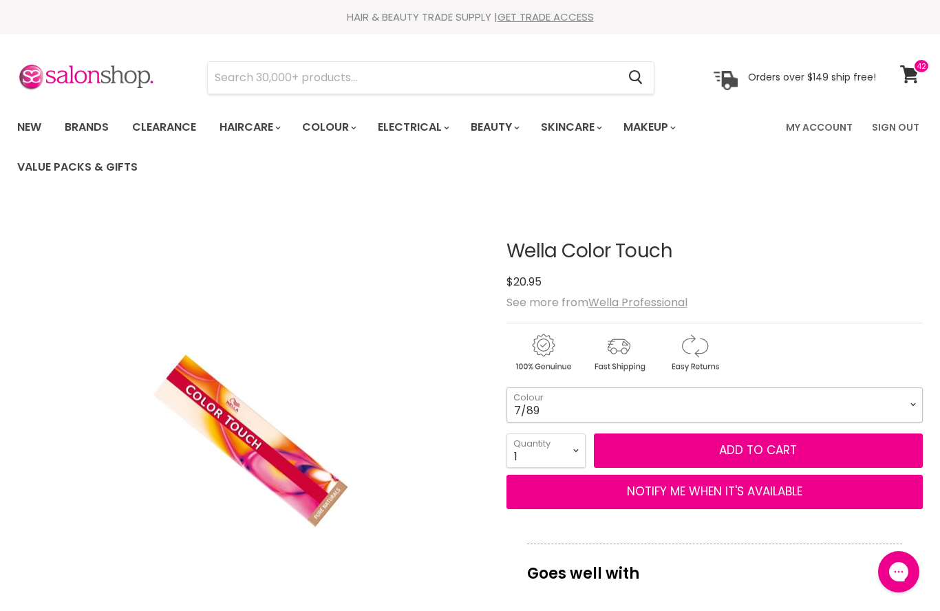
select select "7/89"
click at [572, 455] on select "1 2 3 4 5 6 7 8 9 10+" at bounding box center [545, 450] width 79 height 34
select select "5"
type input "5"
click at [744, 442] on button "Add to cart" at bounding box center [758, 450] width 329 height 34
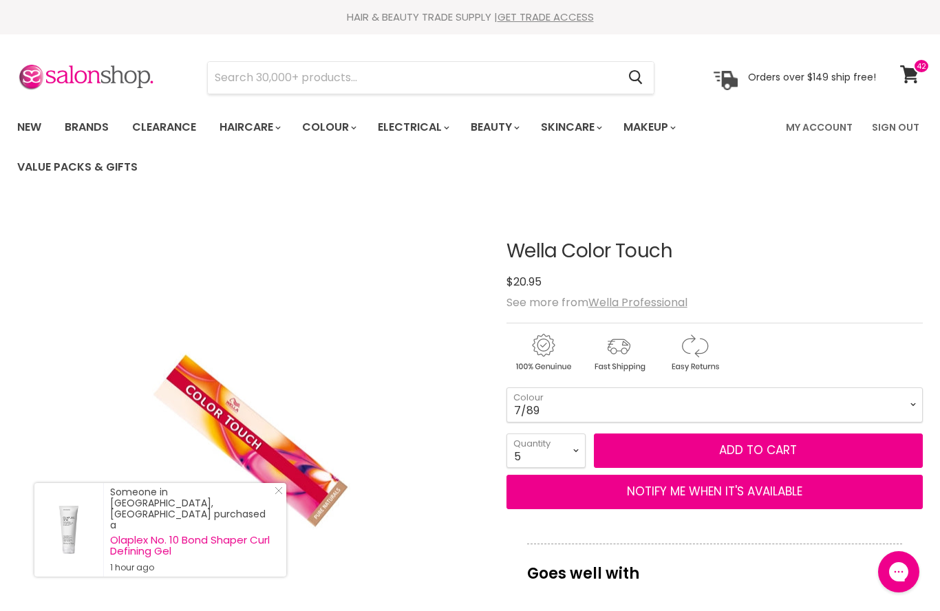
click at [714, 493] on button "NOTIFY ME WHEN IT'S AVAILABLE" at bounding box center [714, 492] width 416 height 34
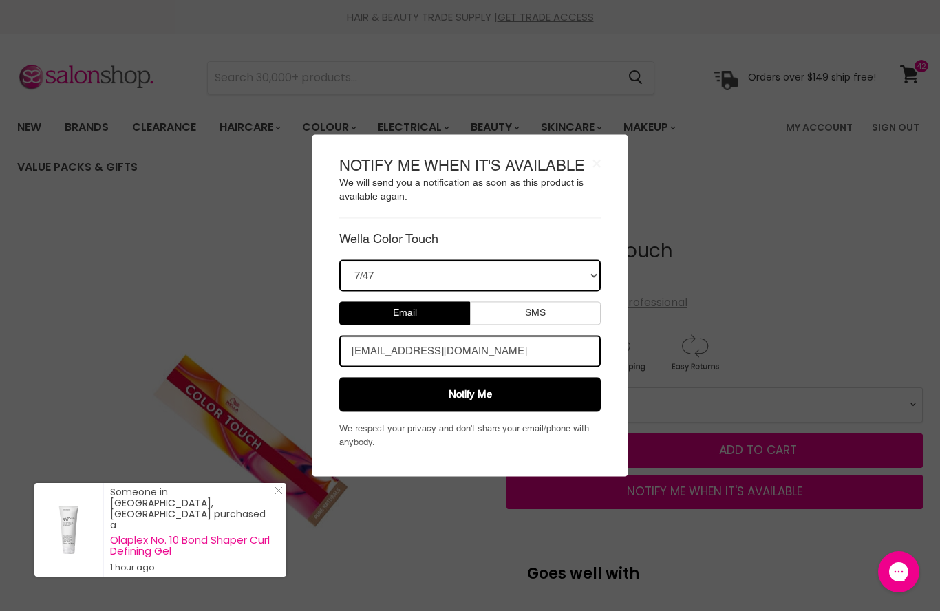
click at [475, 389] on button "Notify Me" at bounding box center [469, 395] width 261 height 34
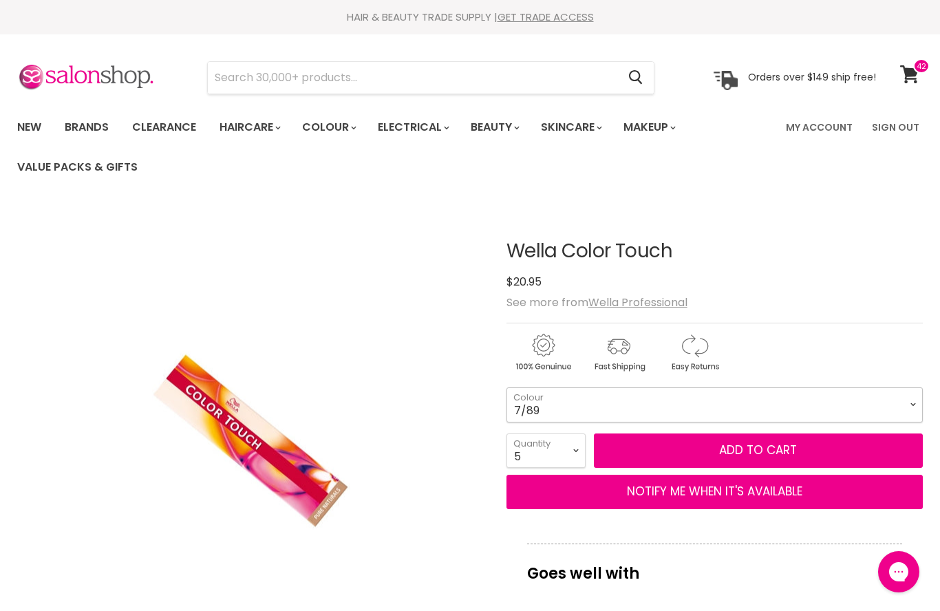
click at [909, 401] on select "2/0 2/8 3/0 3/66 3/68 4/0 4/5 4/6 44/65 4/71 4/77 5/0 5/1 5/3 5/4" at bounding box center [714, 404] width 416 height 34
click at [685, 494] on button "NOTIFY ME WHEN IT'S AVAILABLE" at bounding box center [714, 492] width 416 height 34
select select "31474334072887"
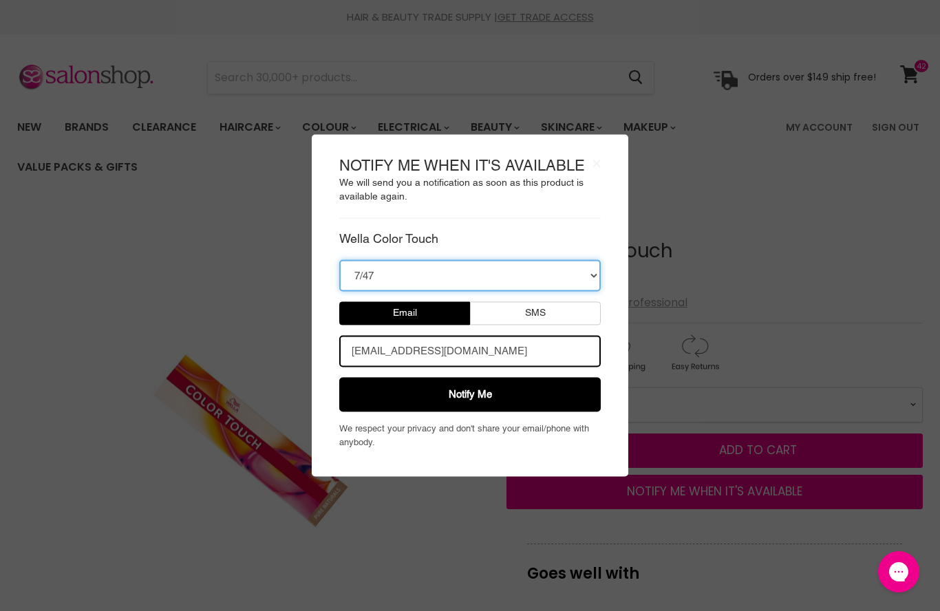
click at [597, 272] on select "7/47" at bounding box center [469, 276] width 261 height 32
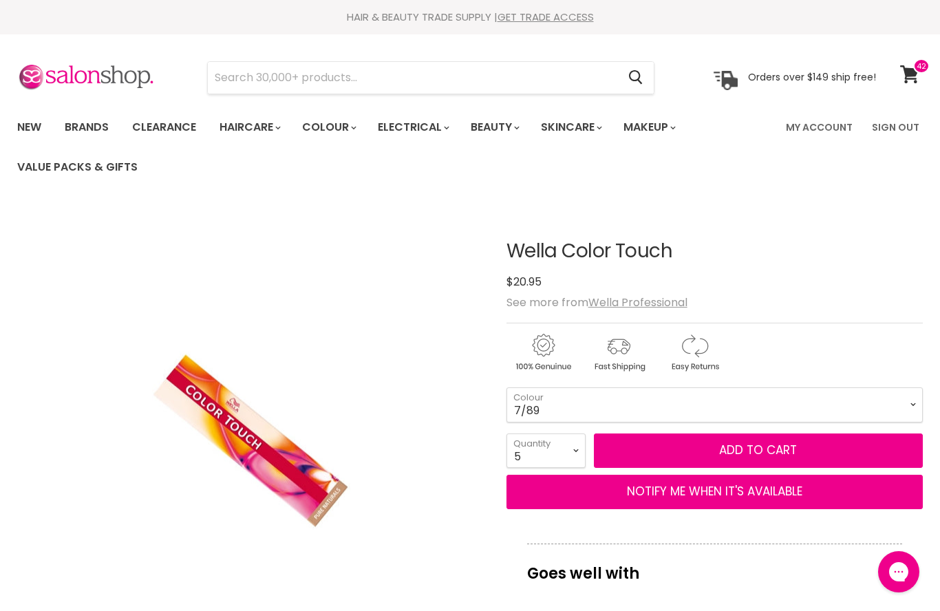
click at [718, 446] on button "Add to cart" at bounding box center [758, 450] width 329 height 34
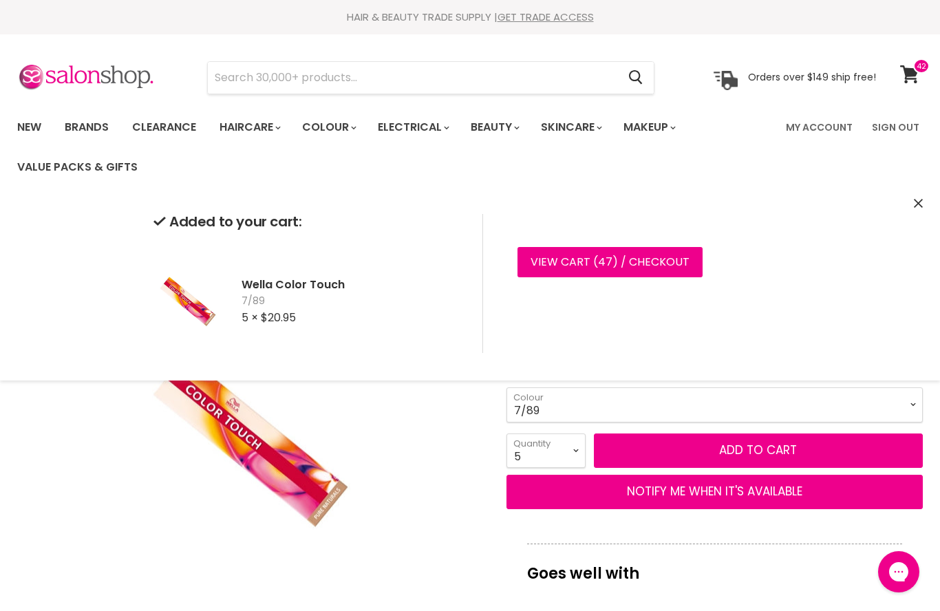
click at [429, 447] on div "Click or scroll to zoom Tap or pinch to zoom" at bounding box center [250, 439] width 466 height 466
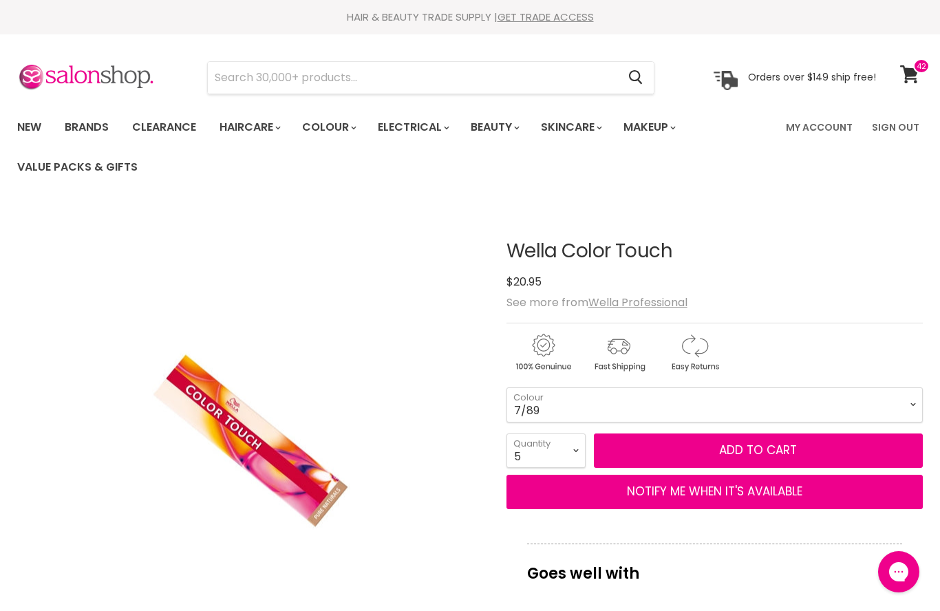
scroll to position [206, 0]
